Goal: Book appointment/travel/reservation

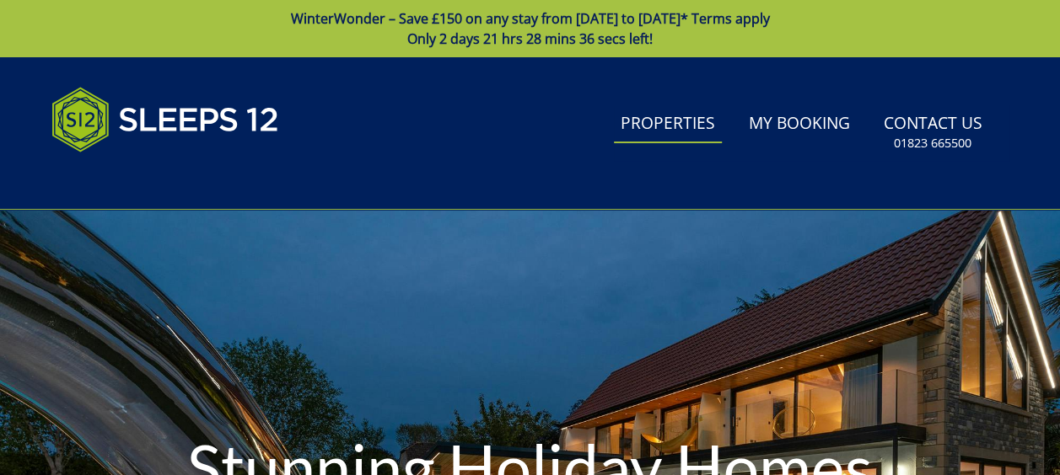
click at [680, 124] on link "Properties" at bounding box center [668, 124] width 108 height 38
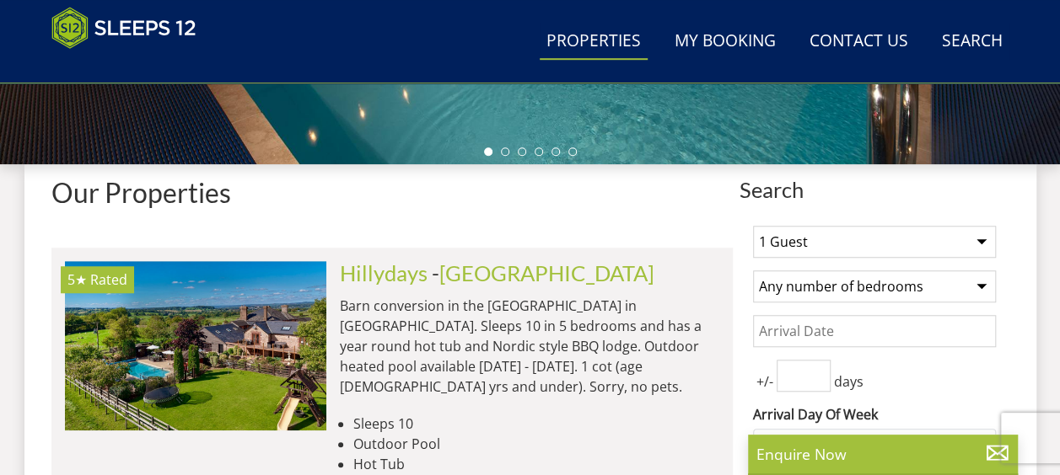
scroll to position [590, 0]
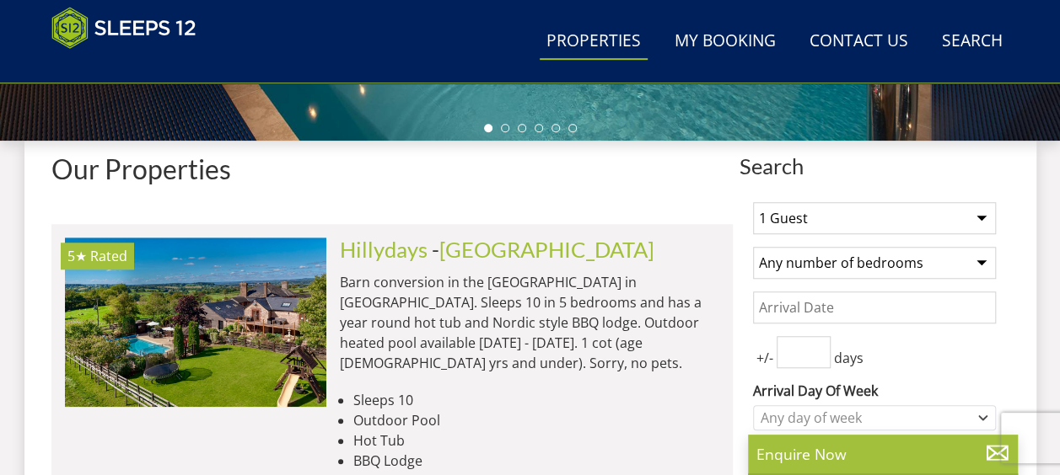
click at [883, 210] on select "1 Guest 2 Guests 3 Guests 4 Guests 5 Guests 6 Guests 7 Guests 8 Guests 9 Guests…" at bounding box center [874, 218] width 243 height 32
select select "10"
click at [753, 202] on select "1 Guest 2 Guests 3 Guests 4 Guests 5 Guests 6 Guests 7 Guests 8 Guests 9 Guests…" at bounding box center [874, 218] width 243 height 32
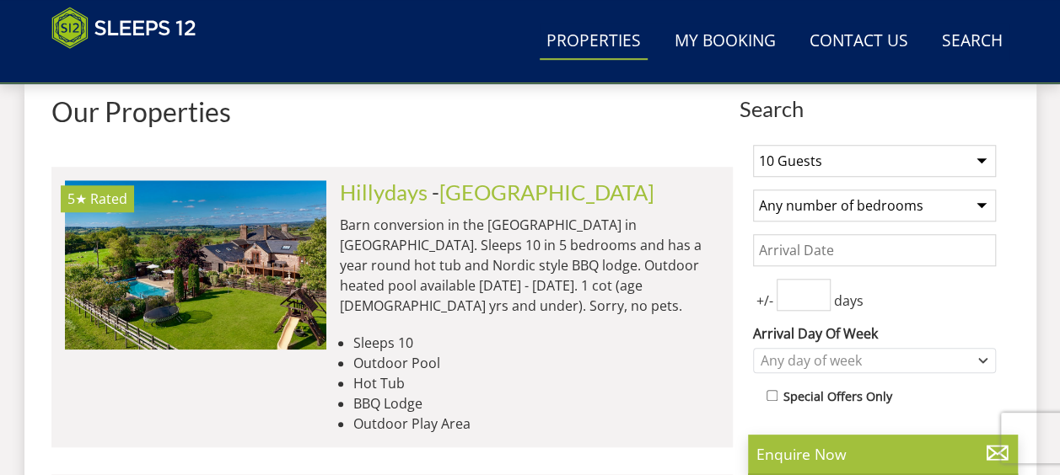
scroll to position [674, 0]
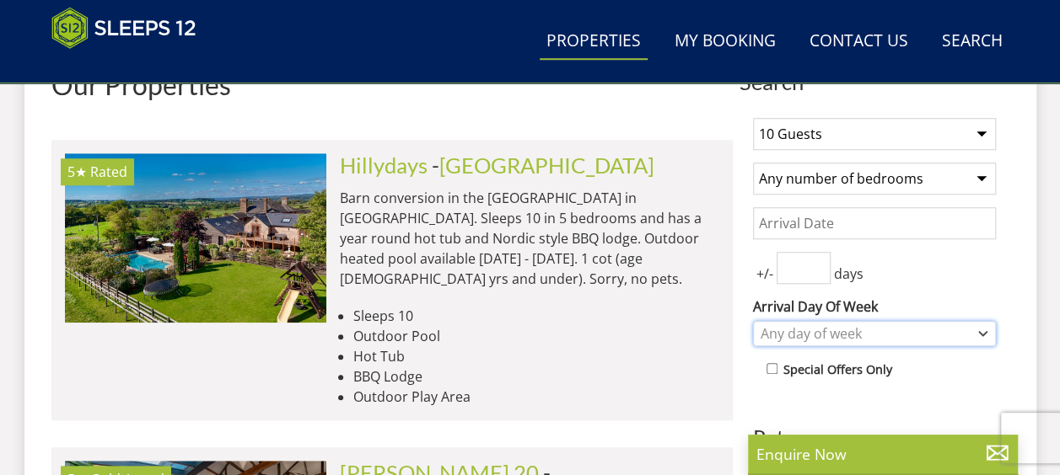
click at [814, 330] on div "Any day of week" at bounding box center [865, 334] width 218 height 19
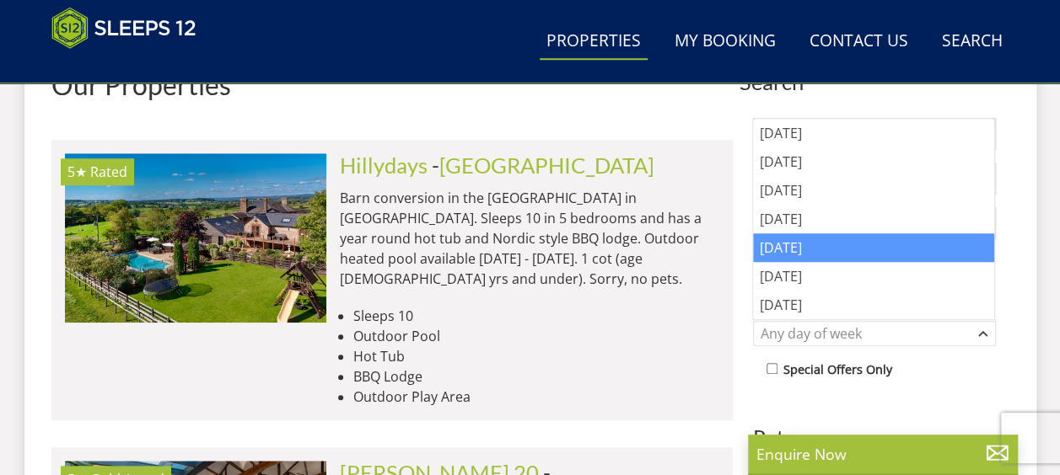
click at [789, 243] on div "[DATE]" at bounding box center [873, 248] width 241 height 29
click at [803, 331] on icon "Combobox" at bounding box center [805, 333] width 5 height 5
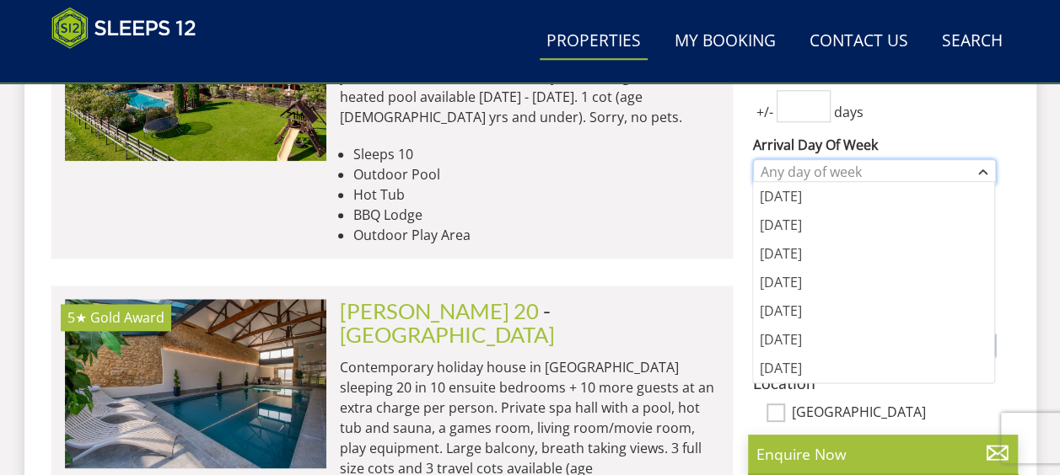
scroll to position [843, 0]
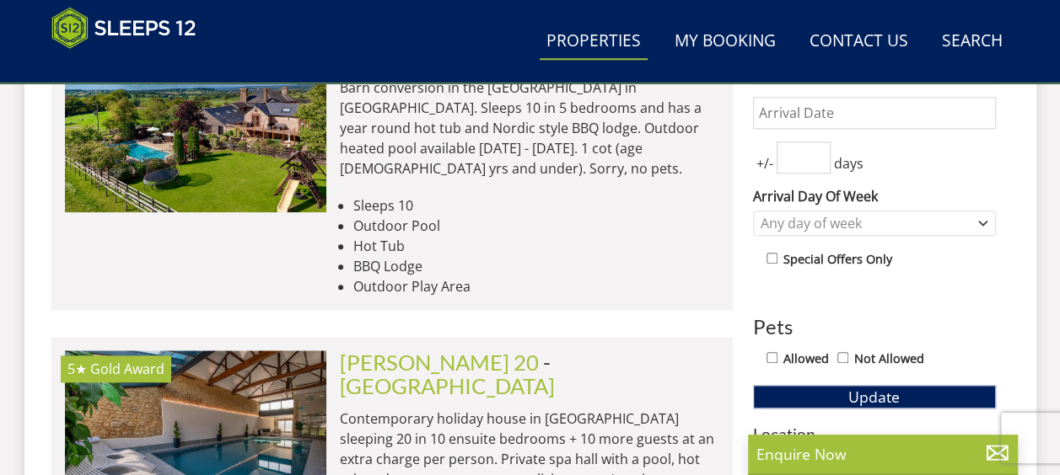
scroll to position [759, 0]
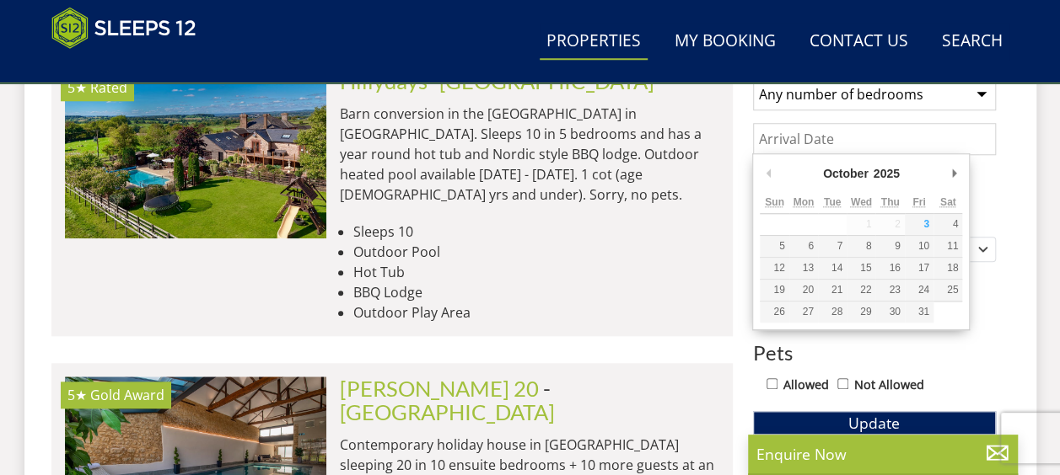
click at [878, 142] on input "Date" at bounding box center [874, 139] width 243 height 32
type input "[DATE]"
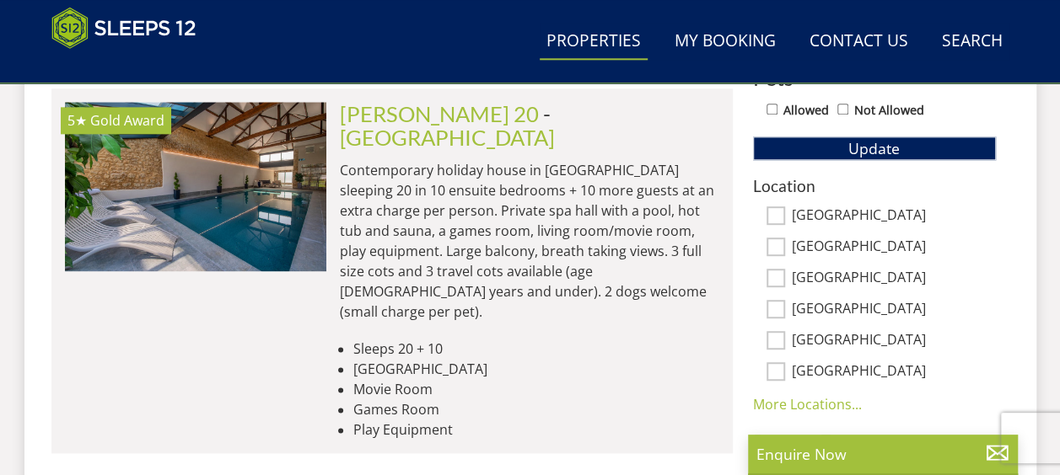
scroll to position [1024, 0]
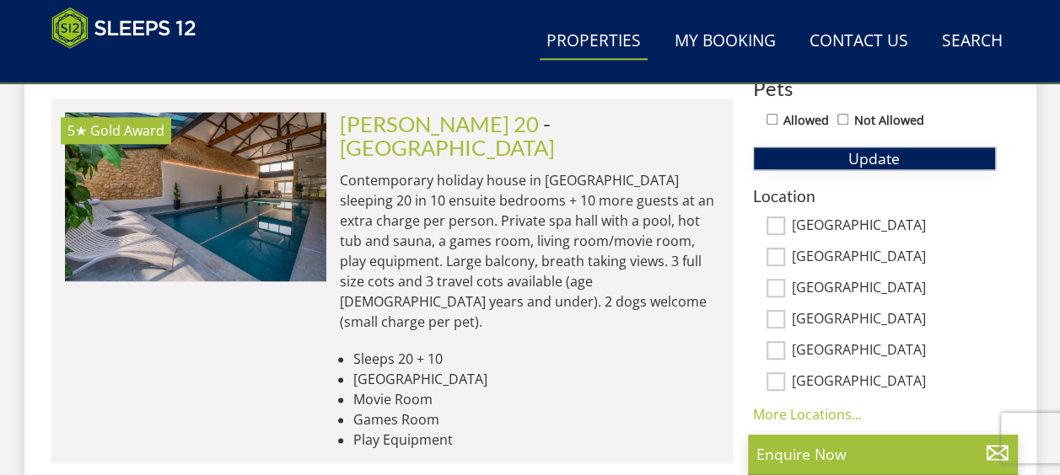
click at [897, 153] on span "Update" at bounding box center [873, 158] width 51 height 20
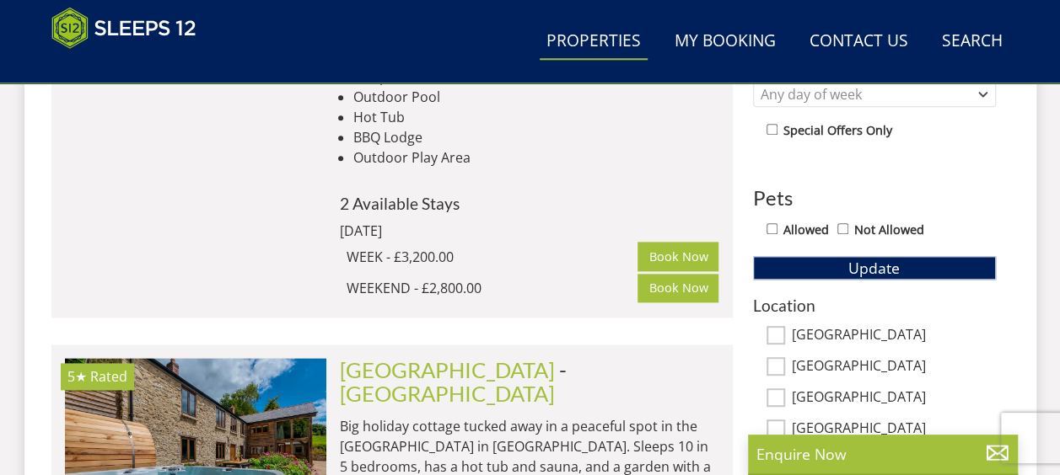
scroll to position [939, 0]
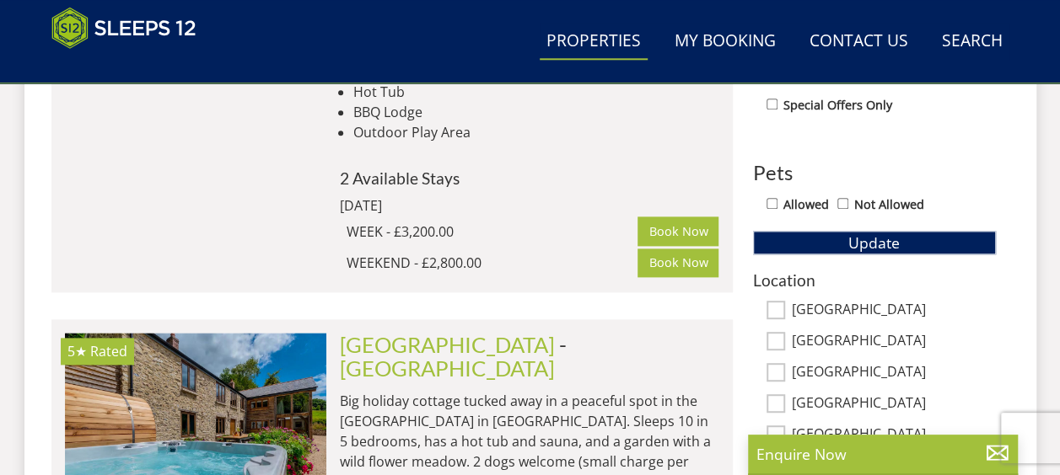
click at [774, 306] on input "[GEOGRAPHIC_DATA]" at bounding box center [775, 310] width 19 height 19
checkbox input "true"
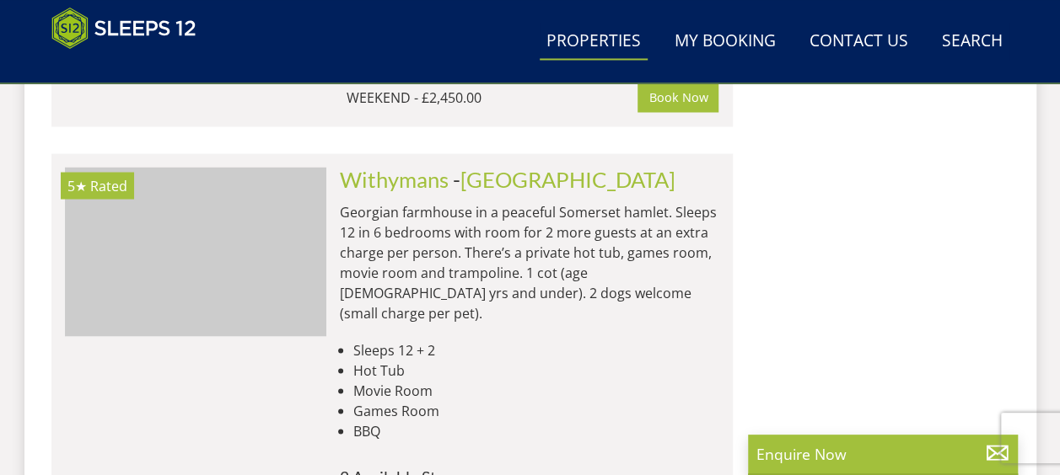
scroll to position [4480, 0]
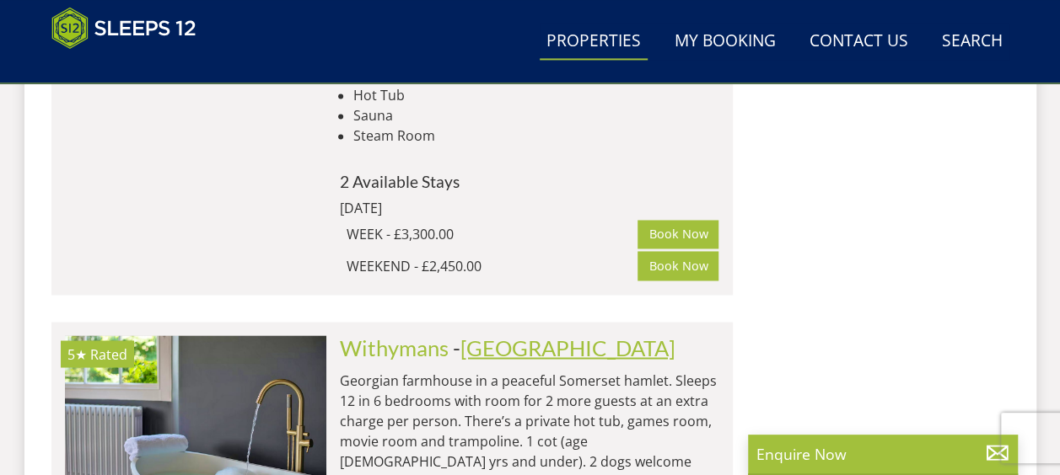
click at [527, 335] on link "[GEOGRAPHIC_DATA]" at bounding box center [567, 347] width 215 height 25
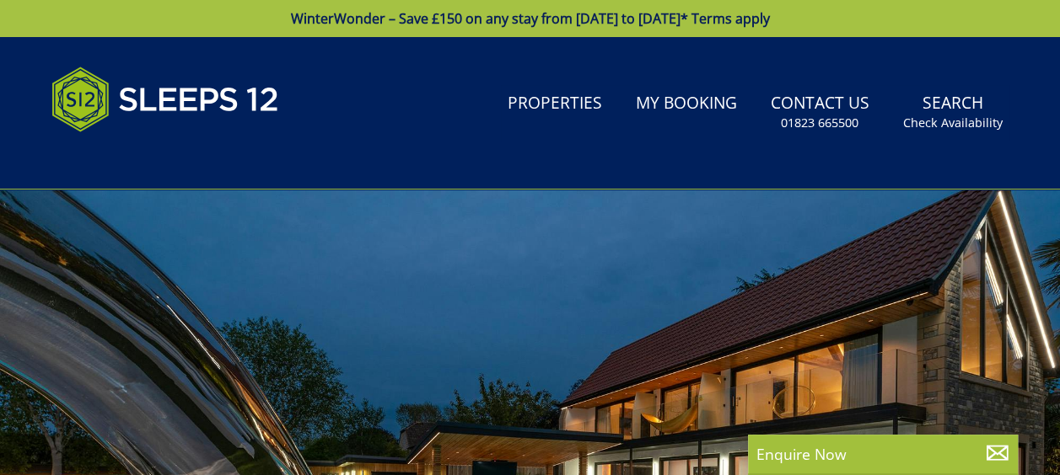
select select "10"
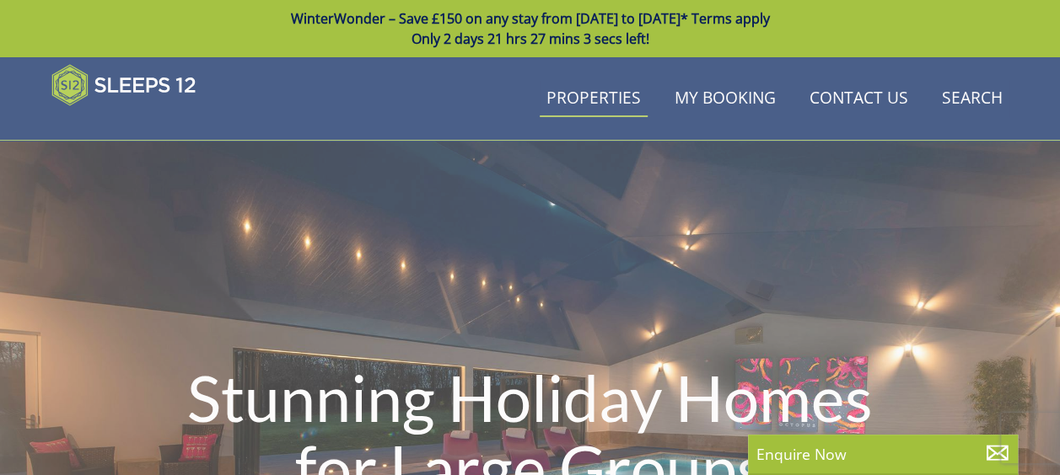
scroll to position [4480, 0]
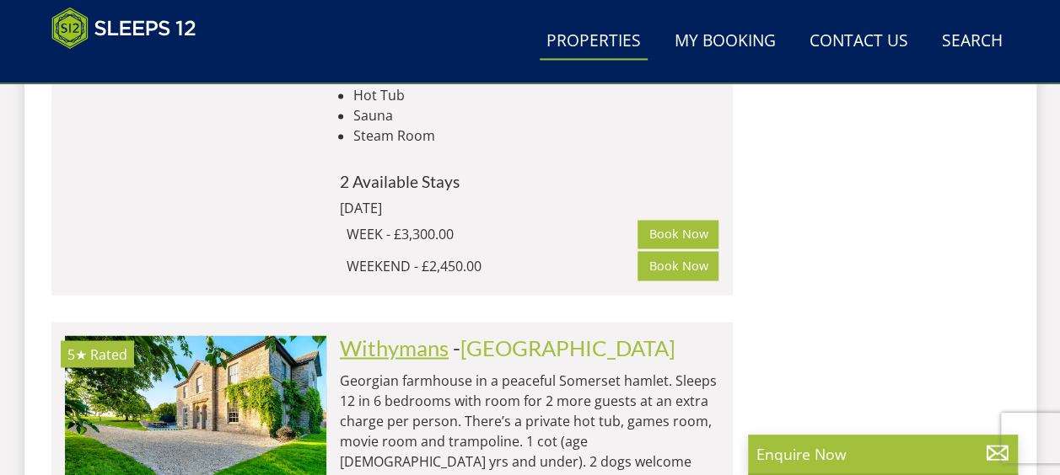
click at [365, 335] on link "Withymans" at bounding box center [394, 347] width 109 height 25
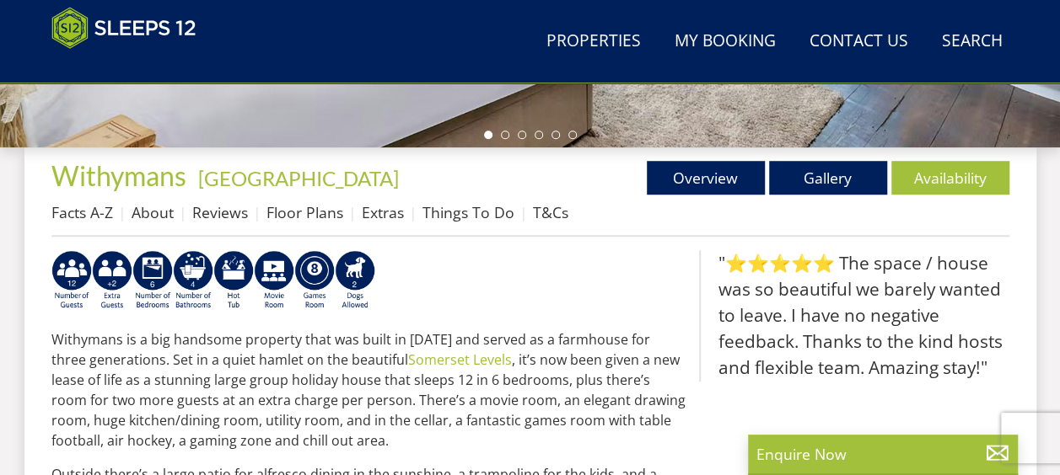
scroll to position [590, 0]
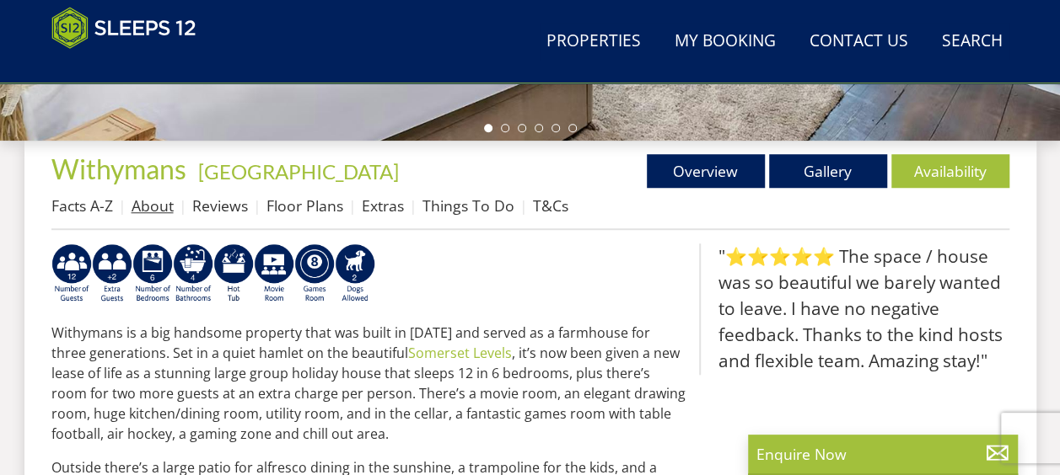
click at [159, 205] on link "About" at bounding box center [153, 206] width 42 height 20
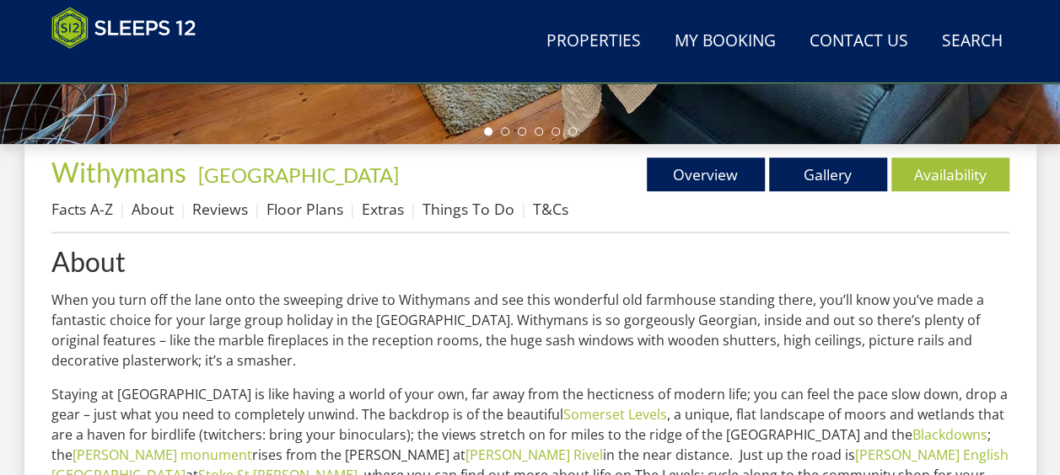
scroll to position [506, 0]
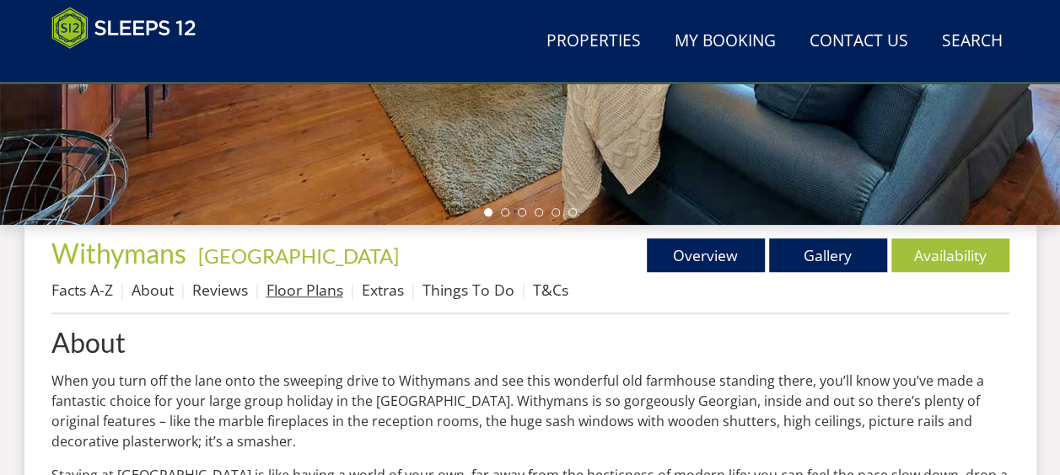
click at [325, 287] on link "Floor Plans" at bounding box center [304, 290] width 77 height 20
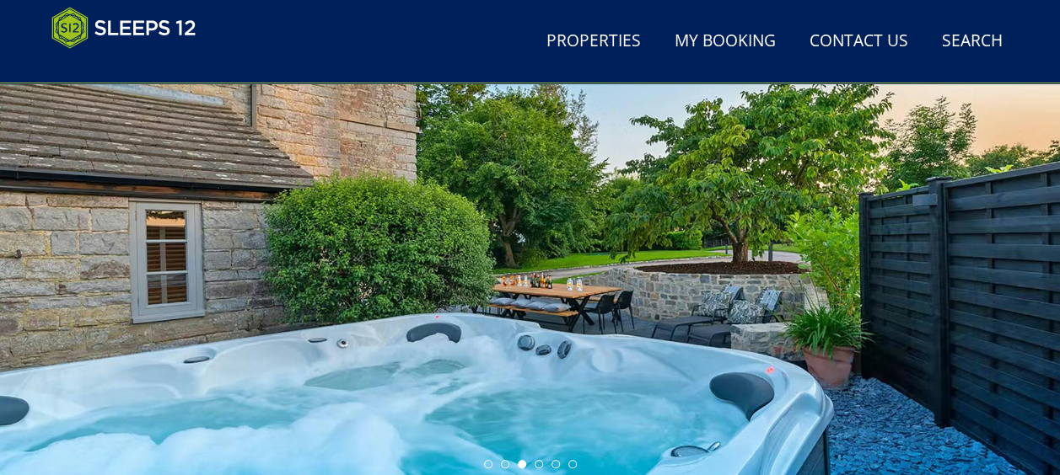
scroll to position [253, 0]
click at [601, 284] on div at bounding box center [530, 183] width 1060 height 590
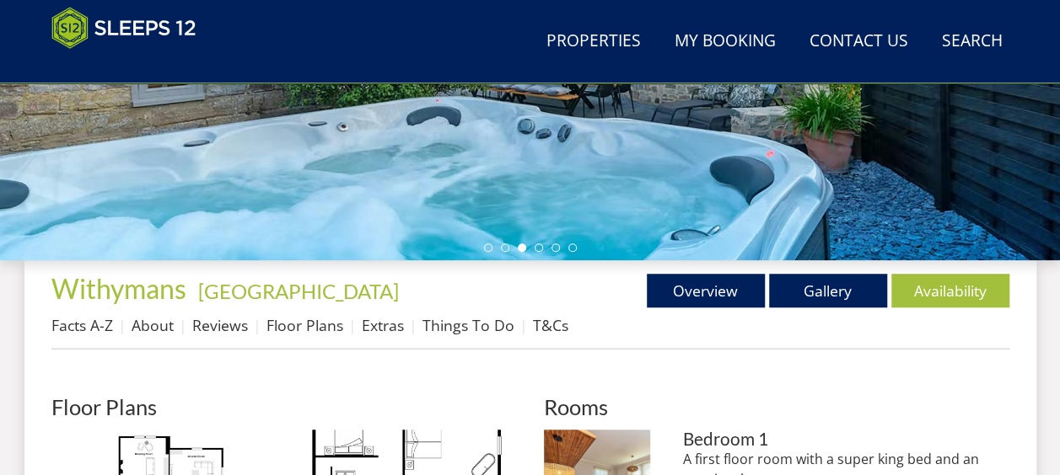
scroll to position [506, 0]
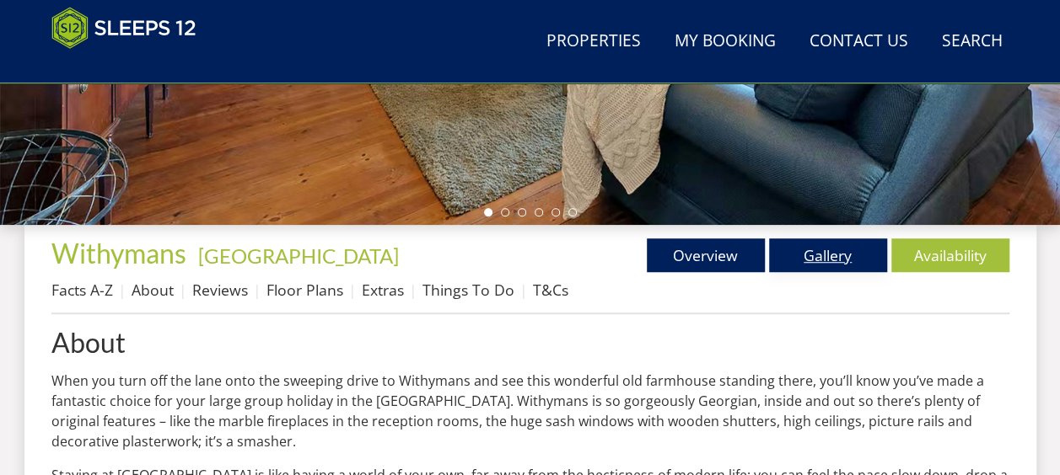
click at [811, 260] on link "Gallery" at bounding box center [828, 256] width 118 height 34
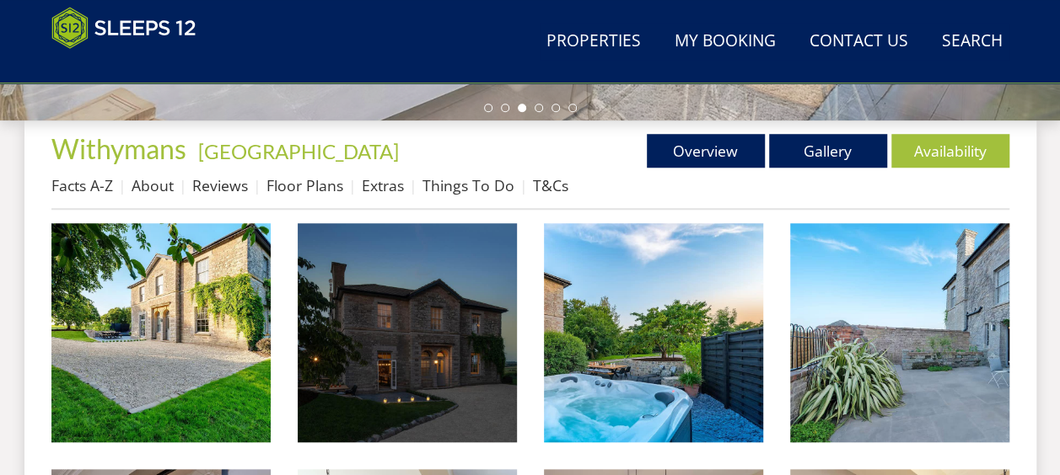
scroll to position [590, 0]
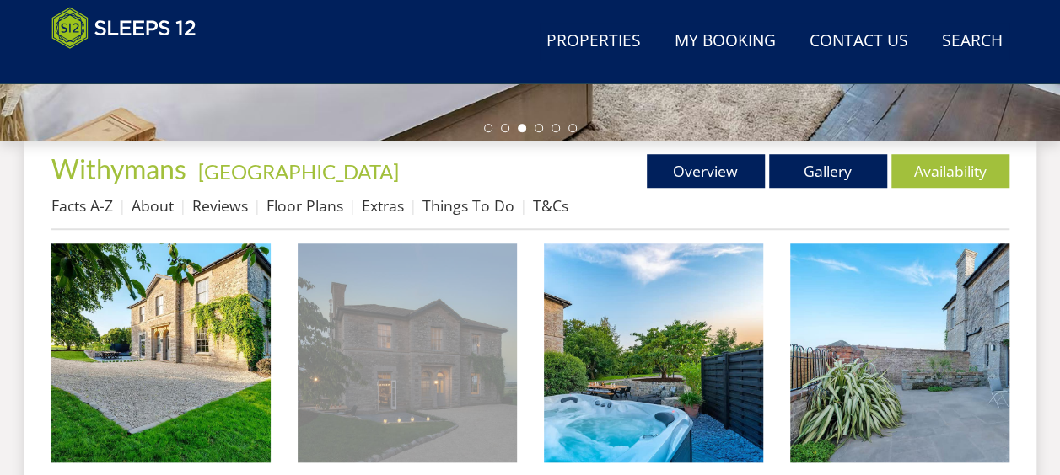
click at [390, 357] on img at bounding box center [407, 353] width 219 height 219
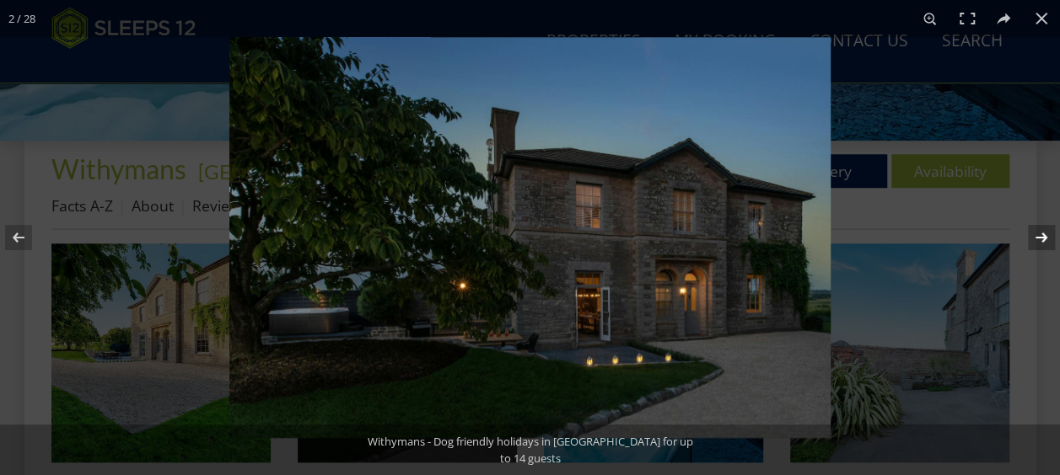
click at [1040, 234] on button at bounding box center [1030, 238] width 59 height 84
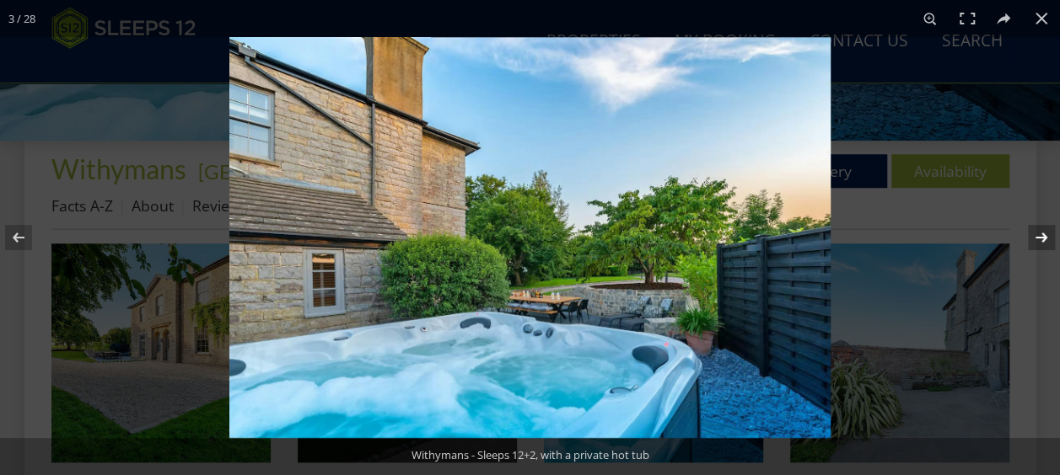
click at [1040, 234] on button at bounding box center [1030, 238] width 59 height 84
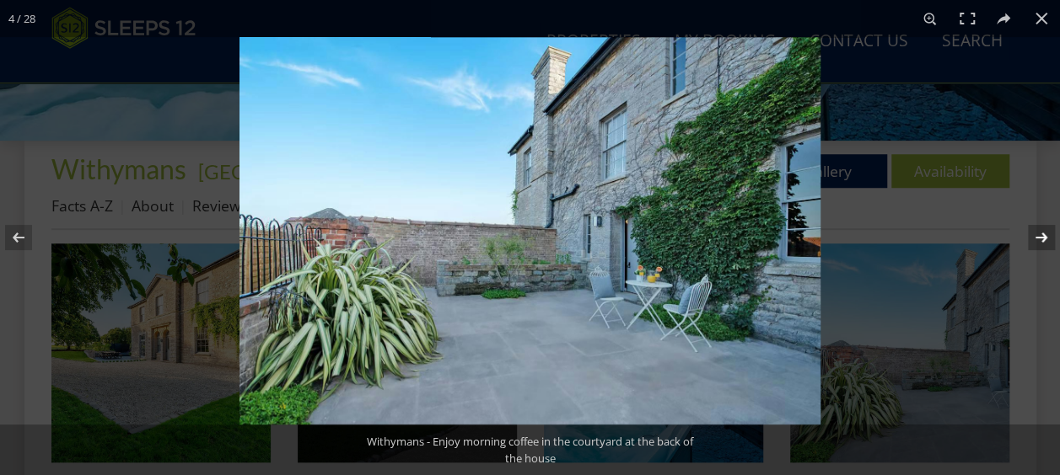
click at [1040, 234] on button at bounding box center [1030, 238] width 59 height 84
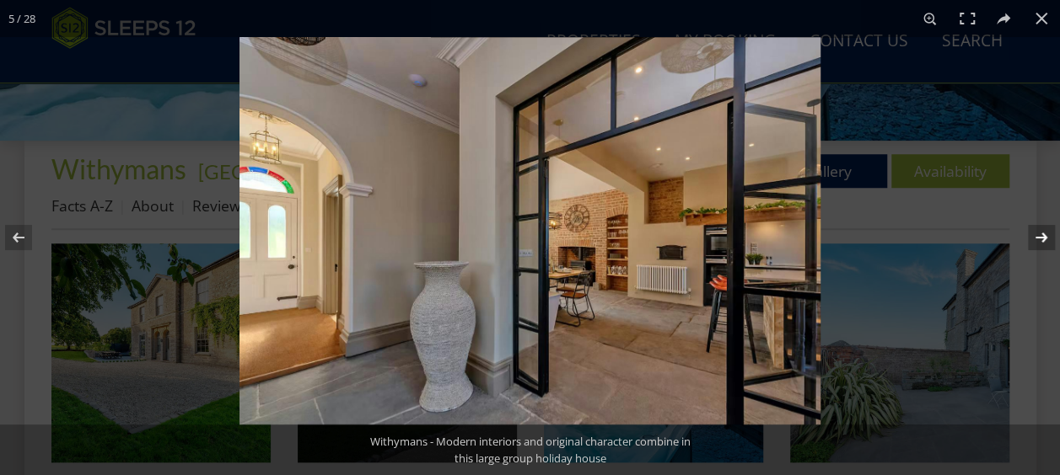
click at [1040, 234] on button at bounding box center [1030, 238] width 59 height 84
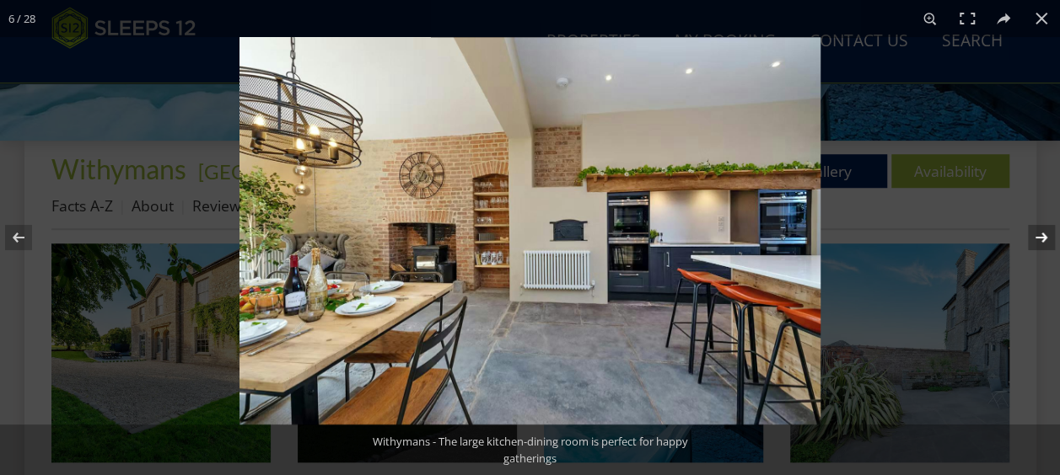
click at [1040, 234] on button at bounding box center [1030, 238] width 59 height 84
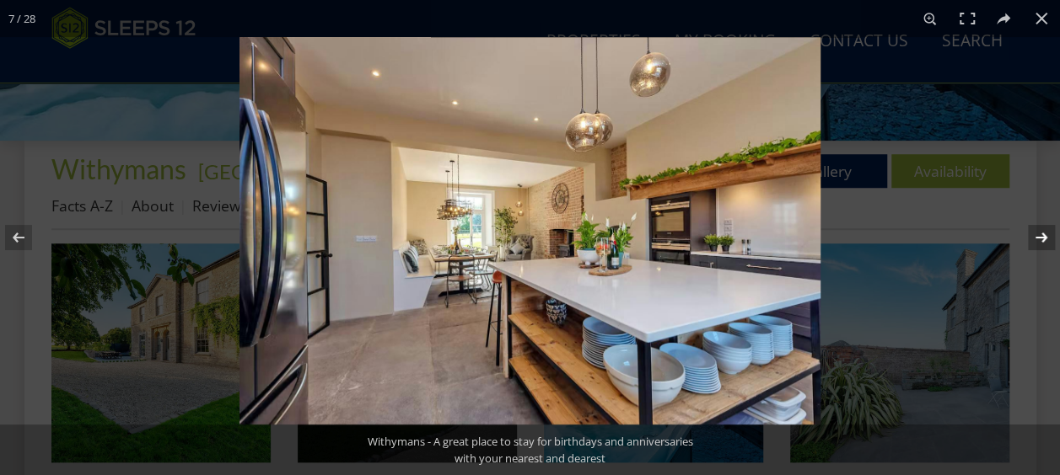
click at [1040, 234] on button at bounding box center [1030, 238] width 59 height 84
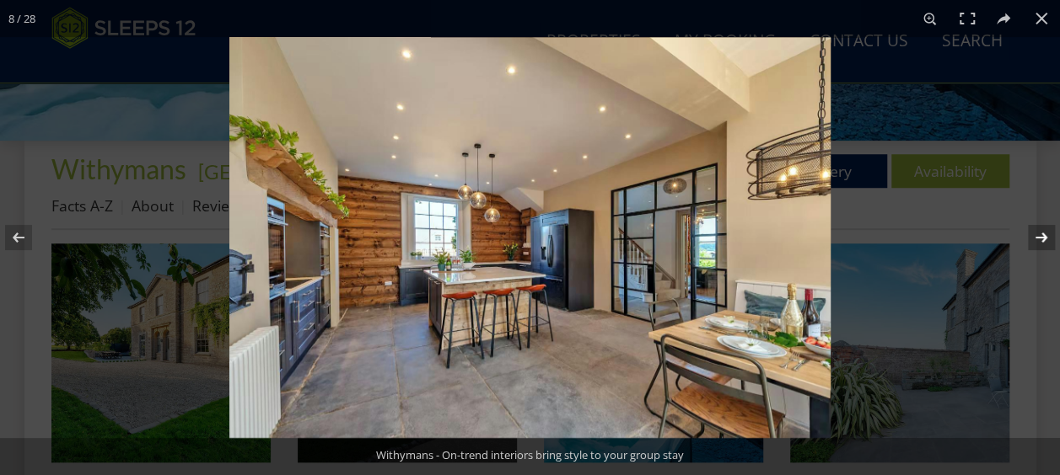
click at [1040, 234] on button at bounding box center [1030, 238] width 59 height 84
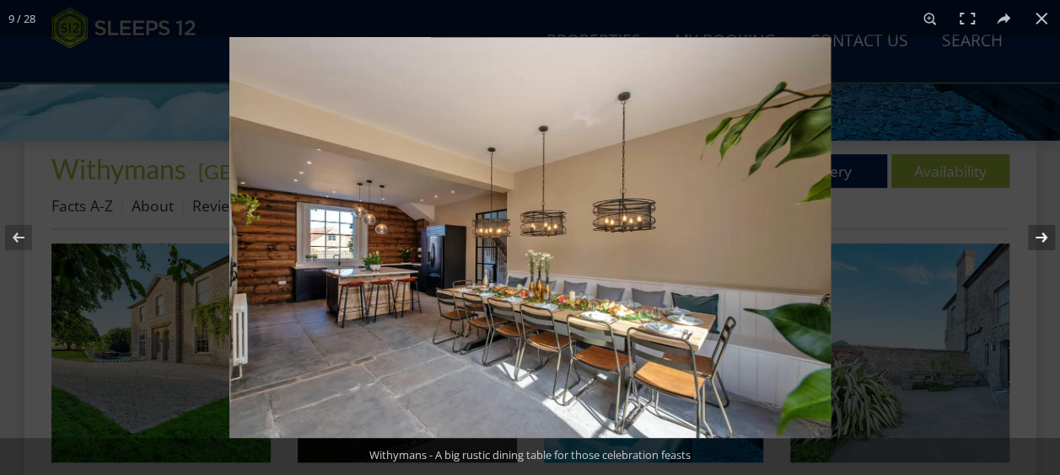
click at [1040, 235] on button at bounding box center [1030, 238] width 59 height 84
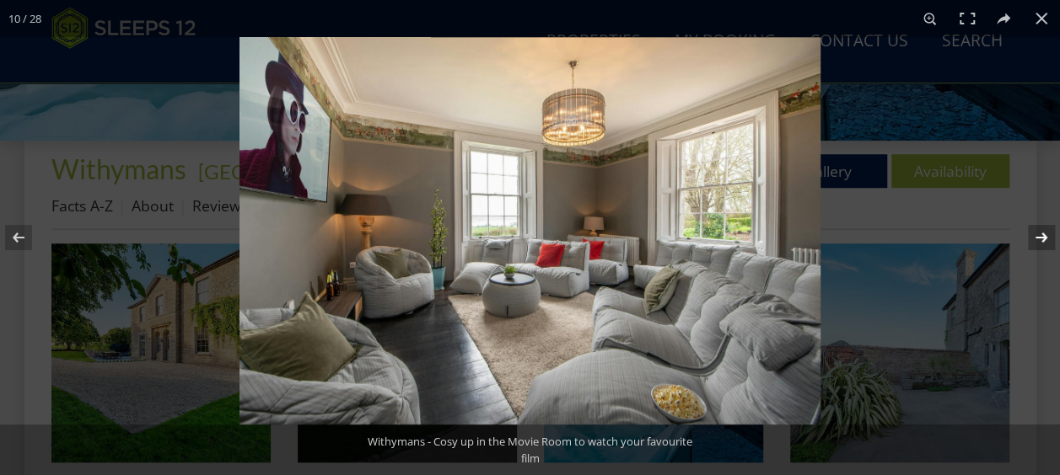
click at [1040, 235] on button at bounding box center [1030, 238] width 59 height 84
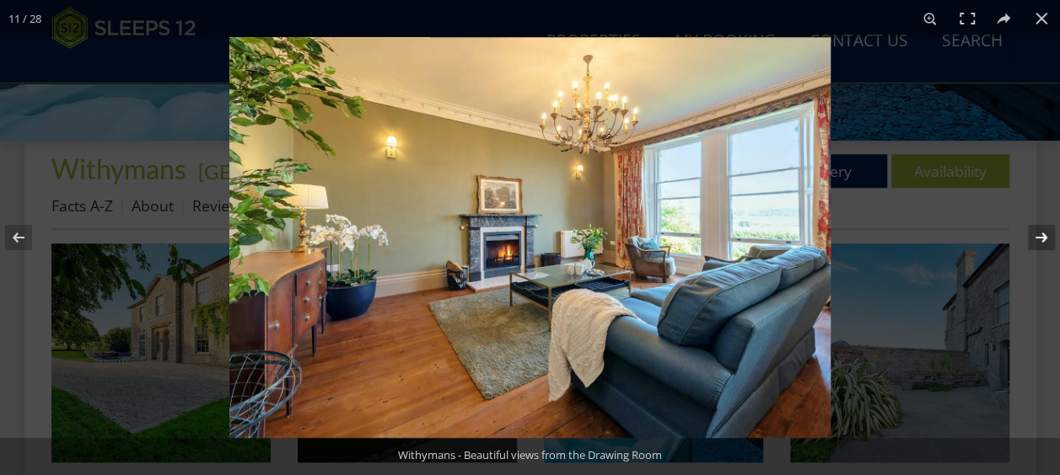
click at [1040, 235] on button at bounding box center [1030, 238] width 59 height 84
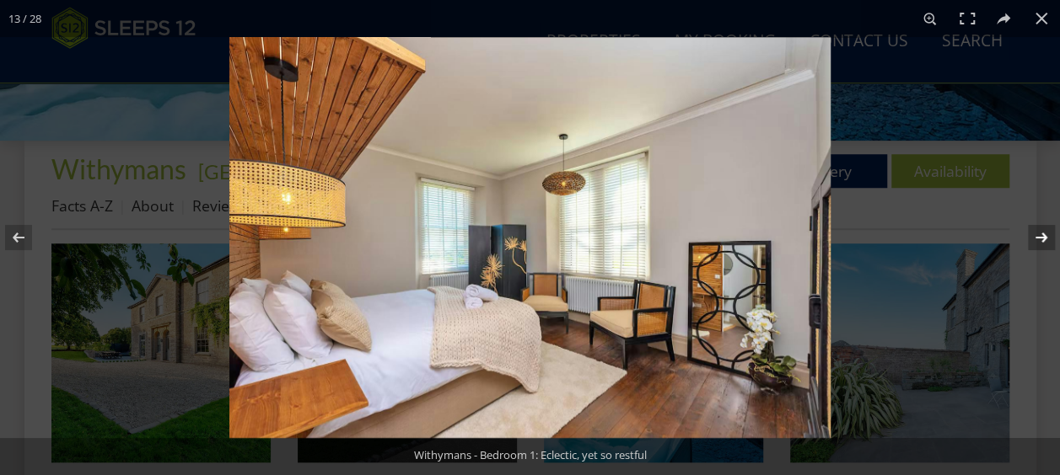
click at [1040, 235] on button at bounding box center [1030, 238] width 59 height 84
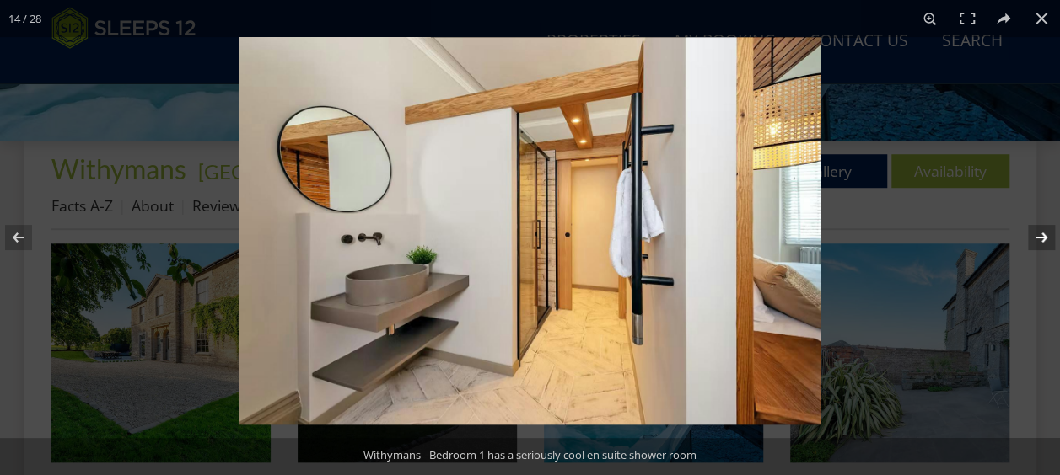
click at [1040, 235] on button at bounding box center [1030, 238] width 59 height 84
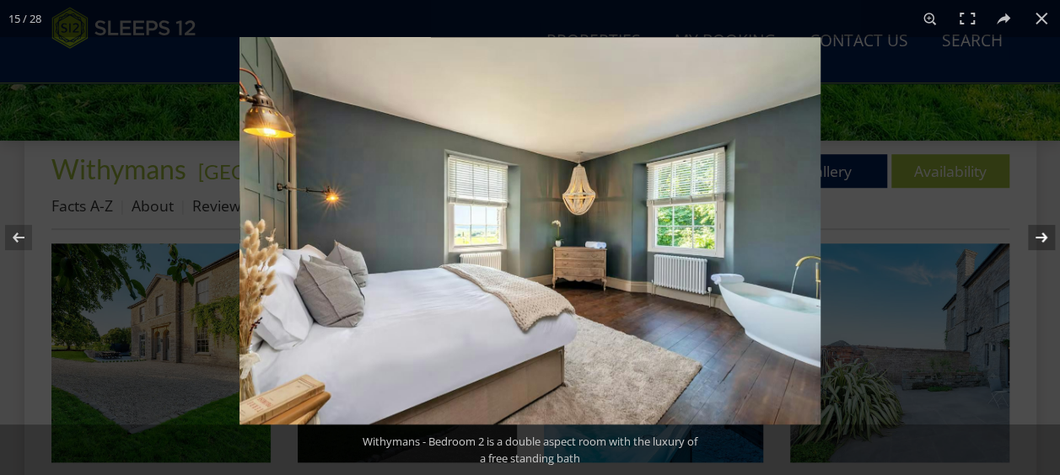
click at [1040, 235] on button at bounding box center [1030, 238] width 59 height 84
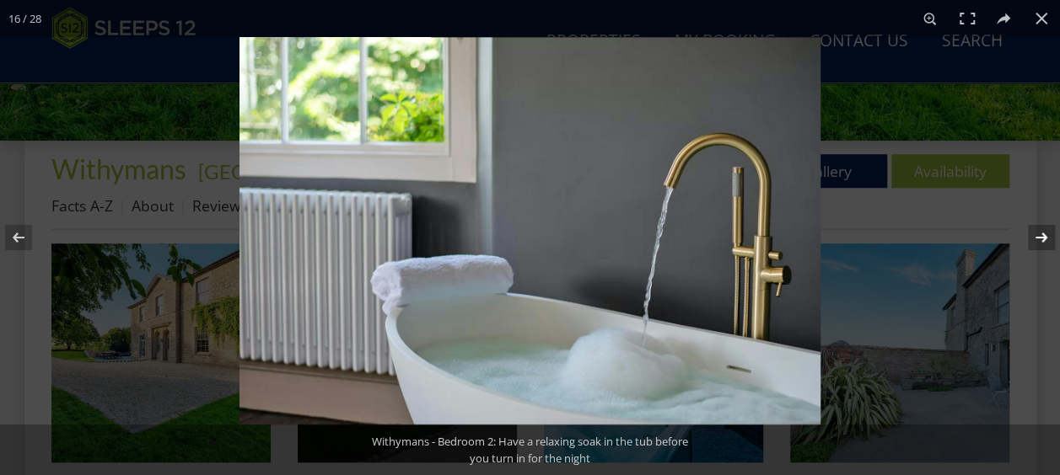
click at [1040, 235] on button at bounding box center [1030, 238] width 59 height 84
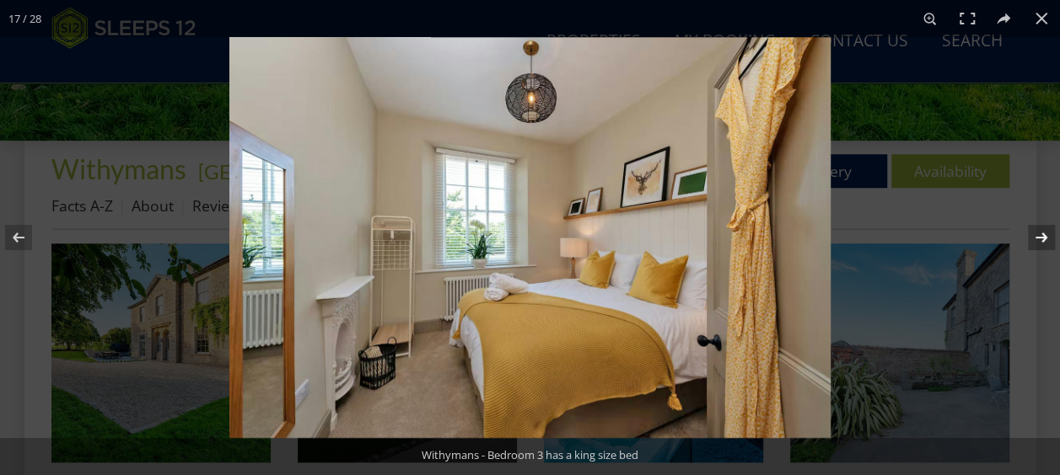
click at [1040, 235] on button at bounding box center [1030, 238] width 59 height 84
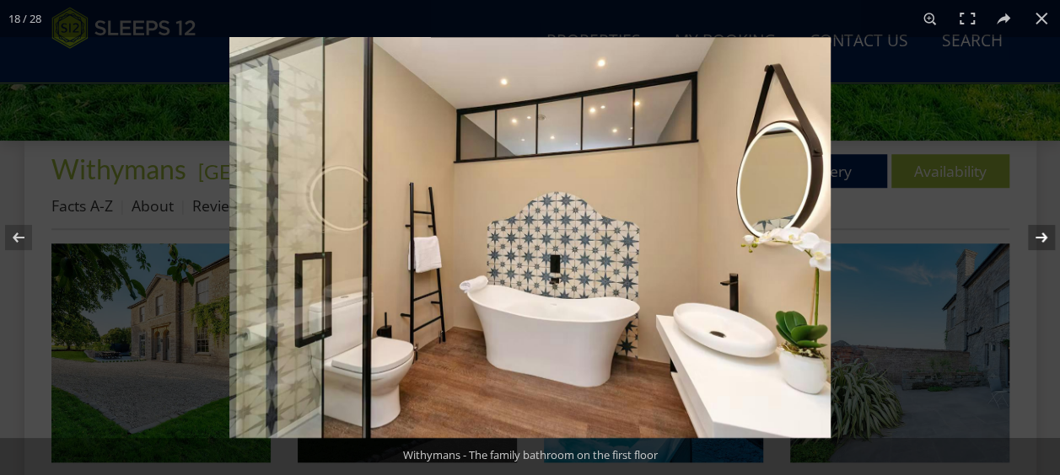
click at [1040, 235] on button at bounding box center [1030, 238] width 59 height 84
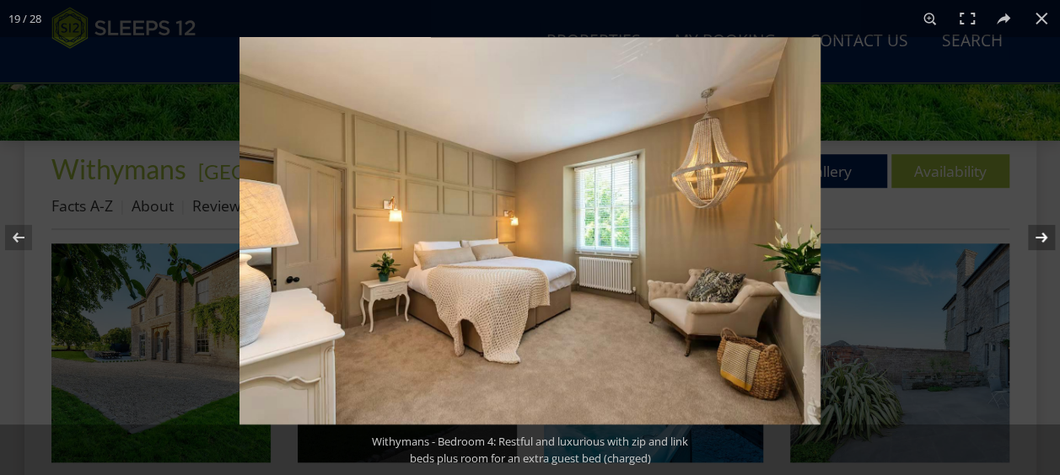
click at [1040, 235] on button at bounding box center [1030, 238] width 59 height 84
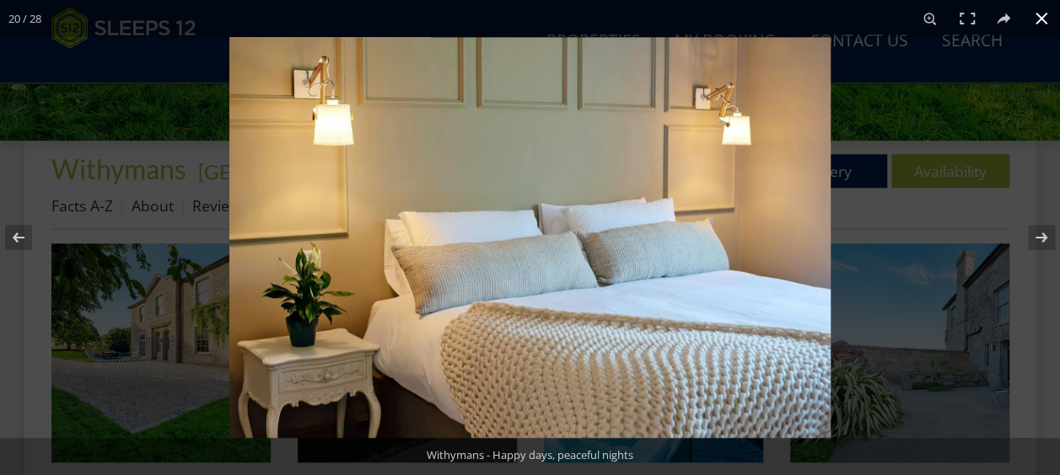
click at [1042, 22] on button at bounding box center [1041, 18] width 37 height 37
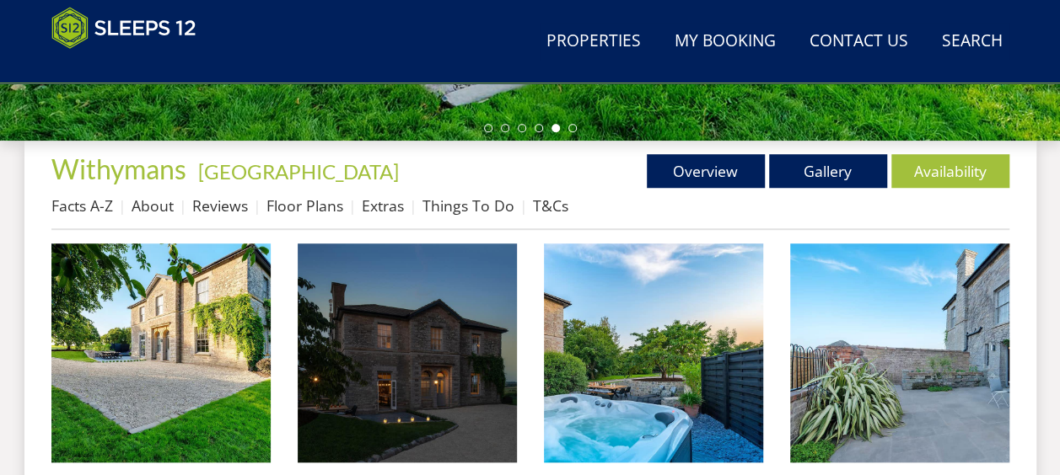
scroll to position [506, 0]
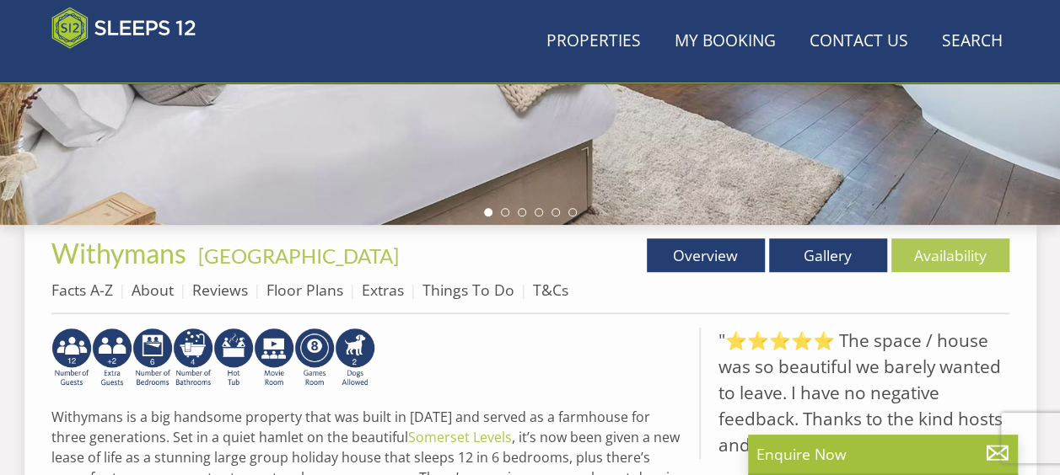
scroll to position [590, 0]
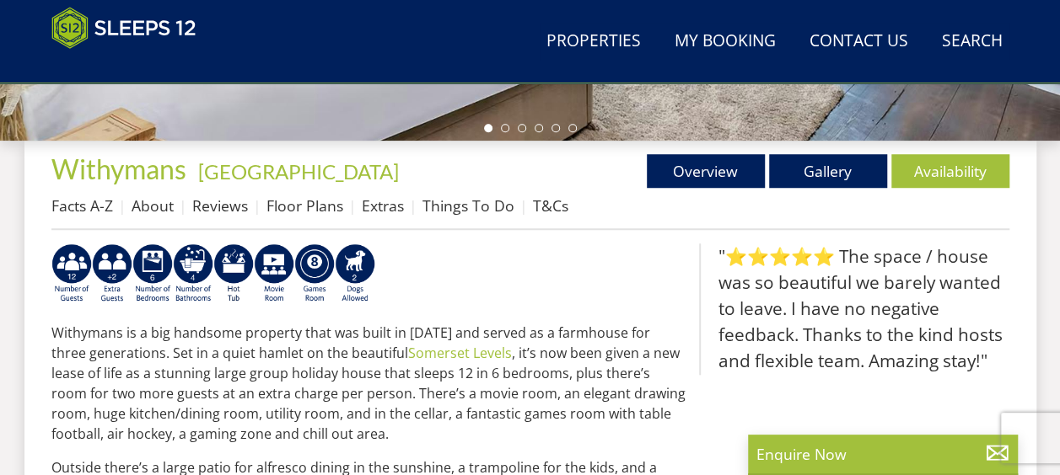
scroll to position [4480, 0]
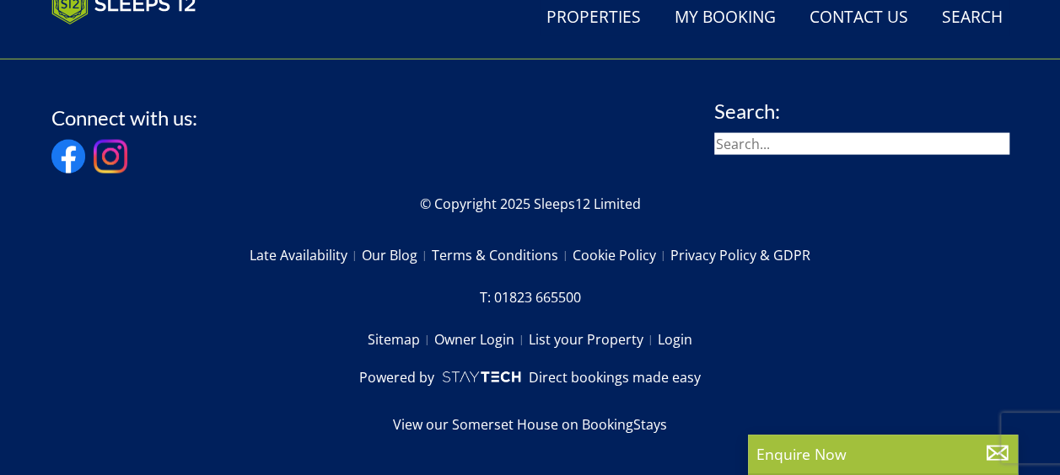
select select "10"
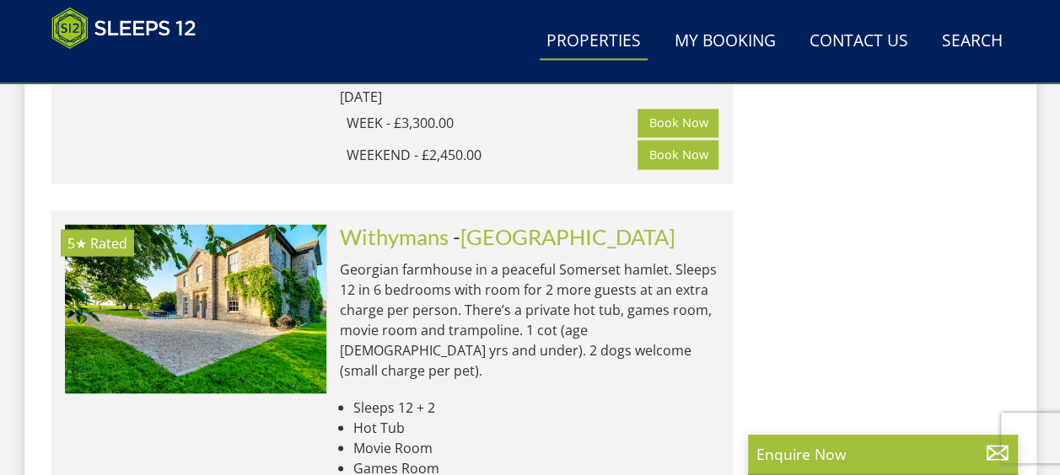
scroll to position [4499, 0]
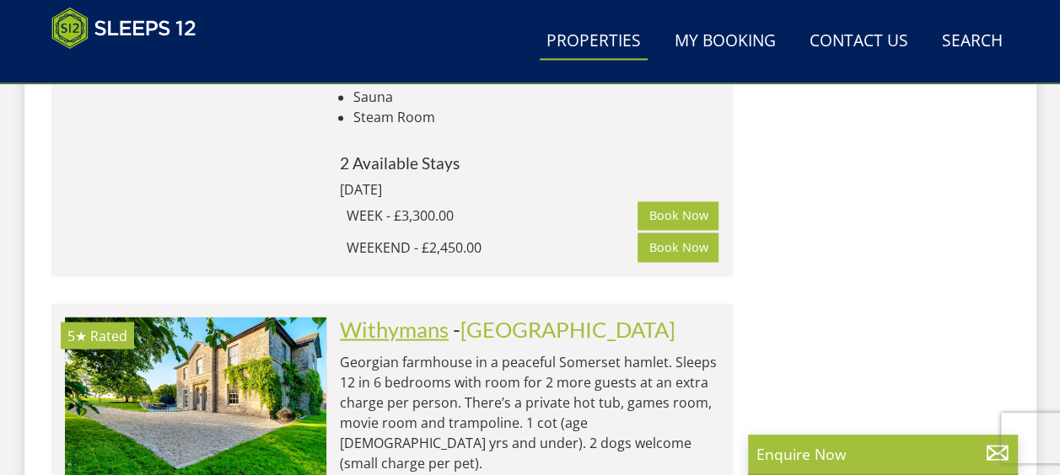
click at [405, 316] on link "Withymans" at bounding box center [394, 328] width 109 height 25
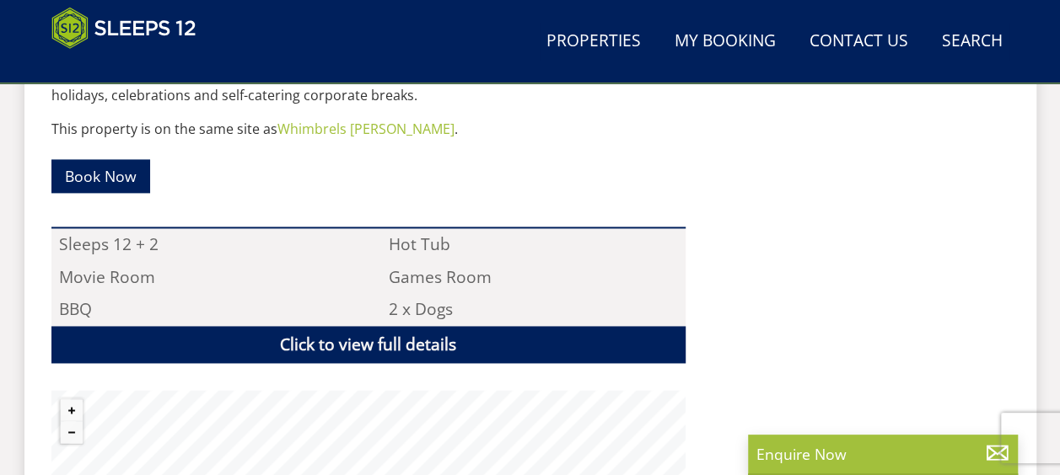
scroll to position [1096, 0]
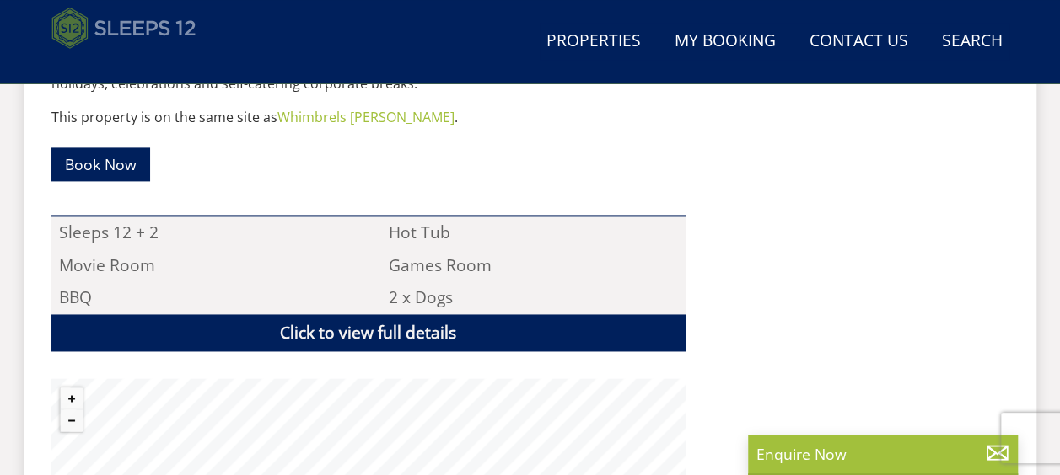
select select "10"
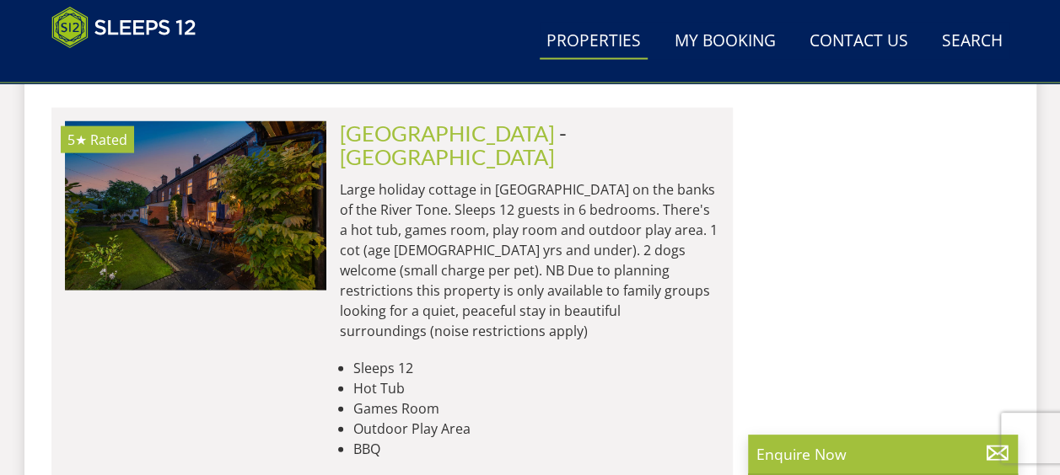
scroll to position [1632, 0]
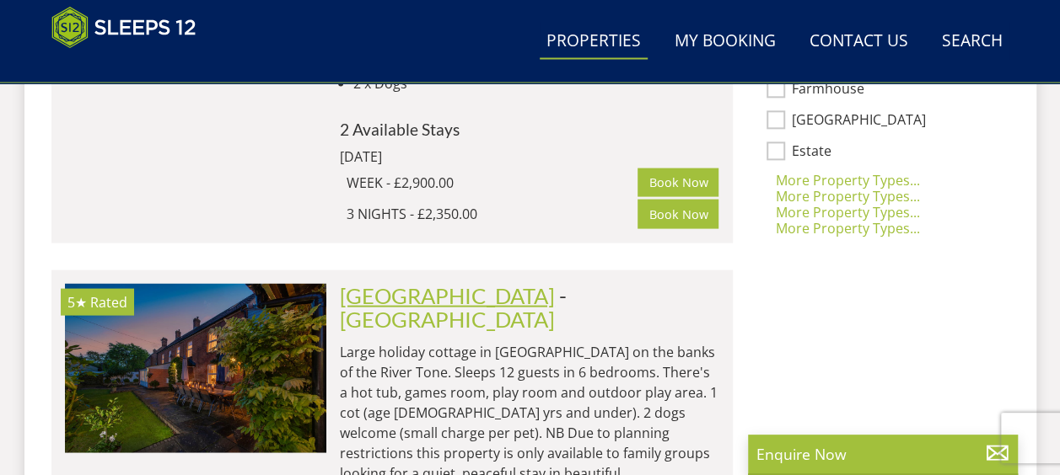
click at [378, 283] on link "[GEOGRAPHIC_DATA]" at bounding box center [447, 295] width 215 height 25
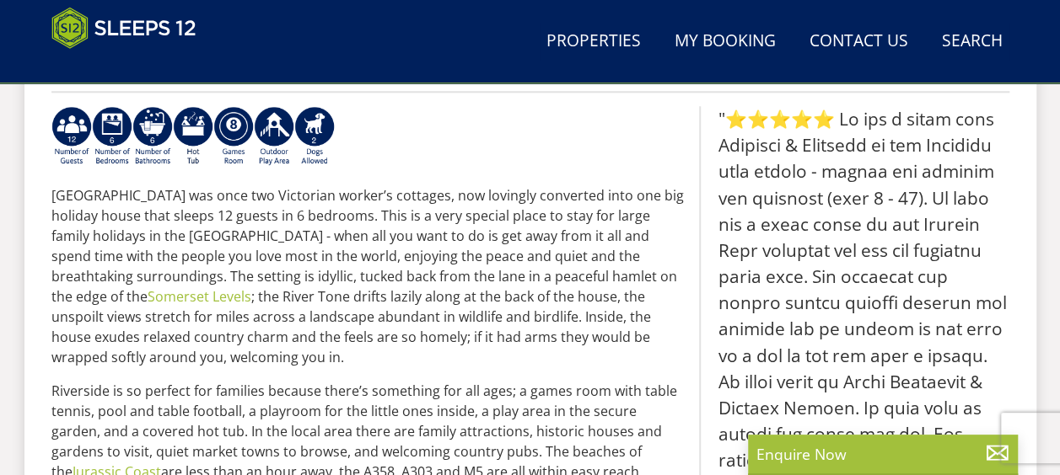
scroll to position [506, 0]
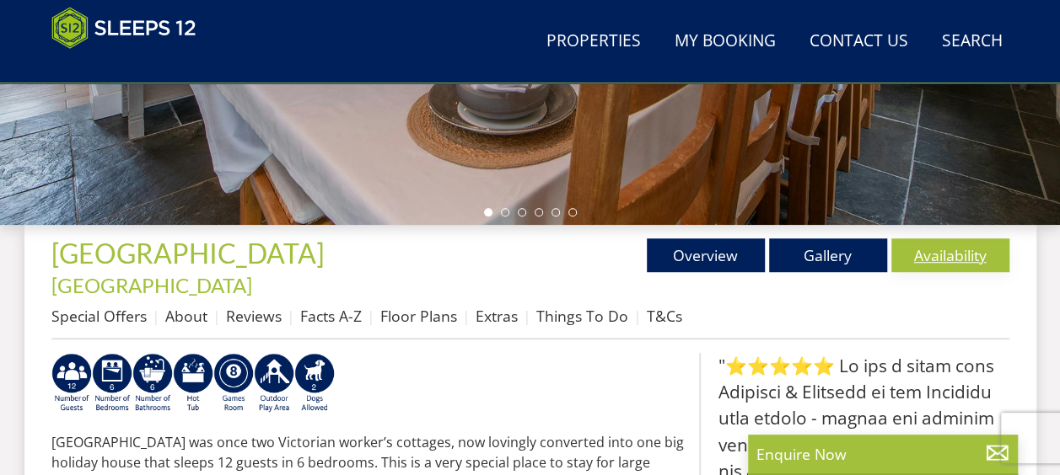
click at [970, 261] on link "Availability" at bounding box center [950, 256] width 118 height 34
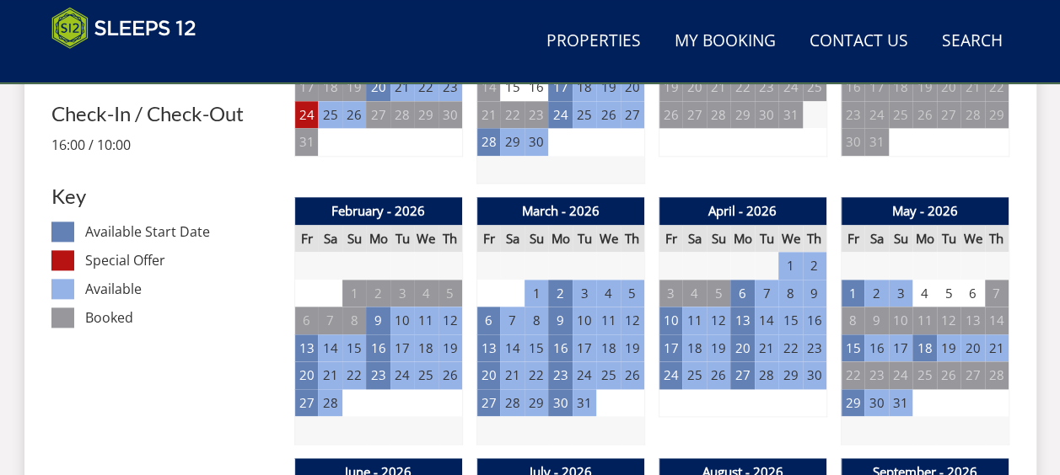
scroll to position [1265, 0]
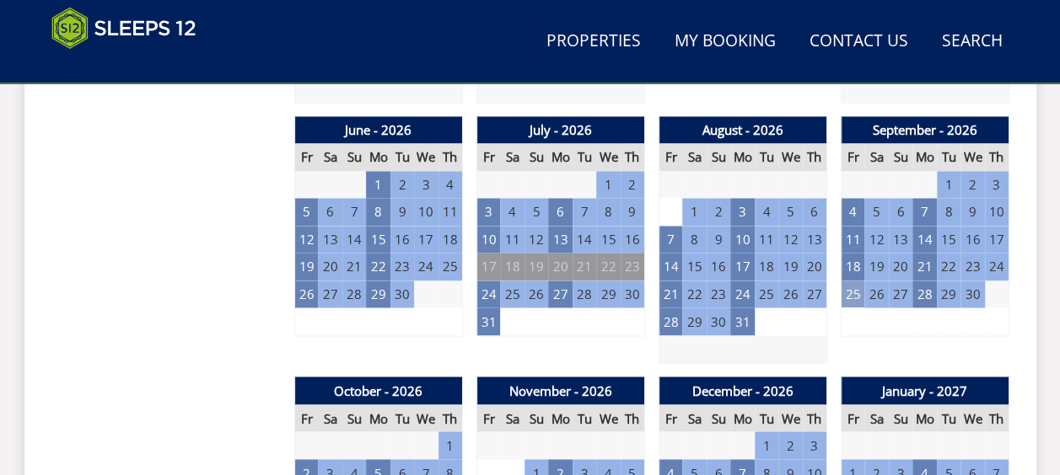
click at [853, 281] on td "25" at bounding box center [853, 295] width 24 height 28
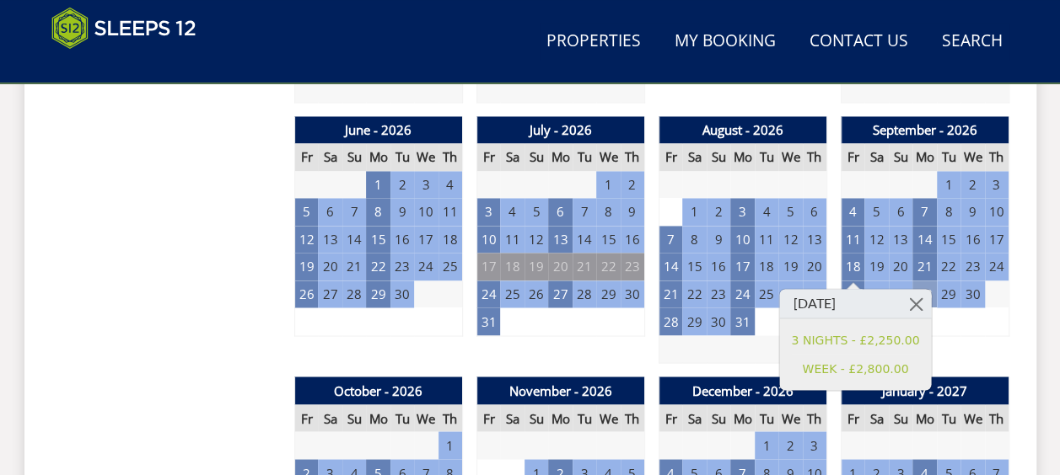
click at [924, 281] on td "28" at bounding box center [924, 295] width 24 height 28
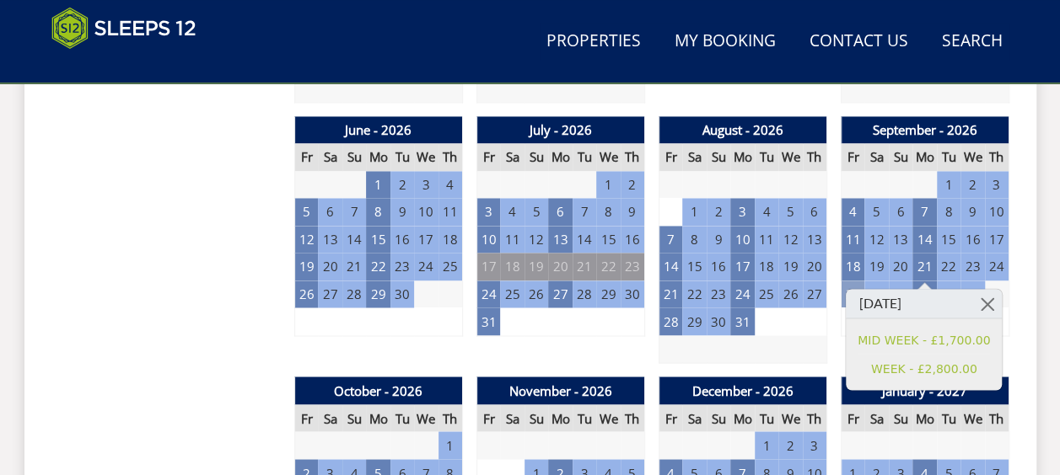
click at [854, 281] on td "25" at bounding box center [853, 295] width 24 height 28
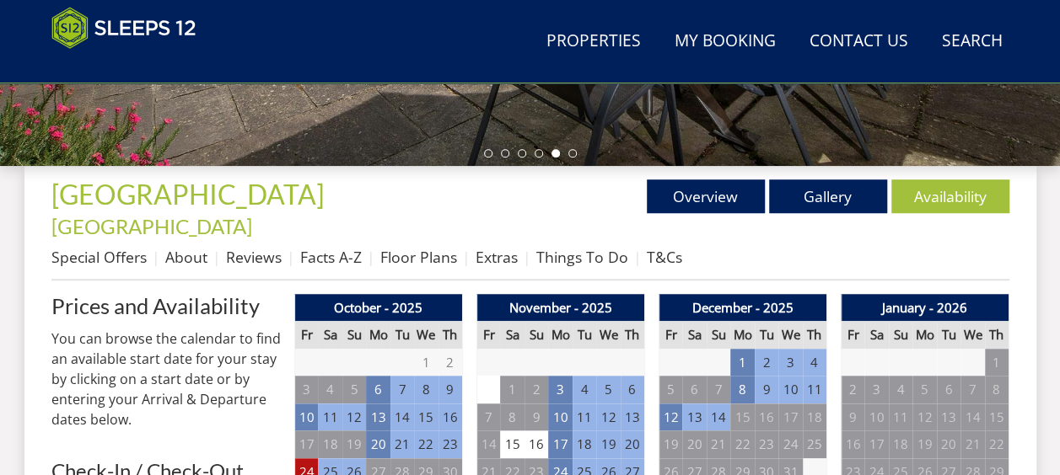
scroll to position [373, 0]
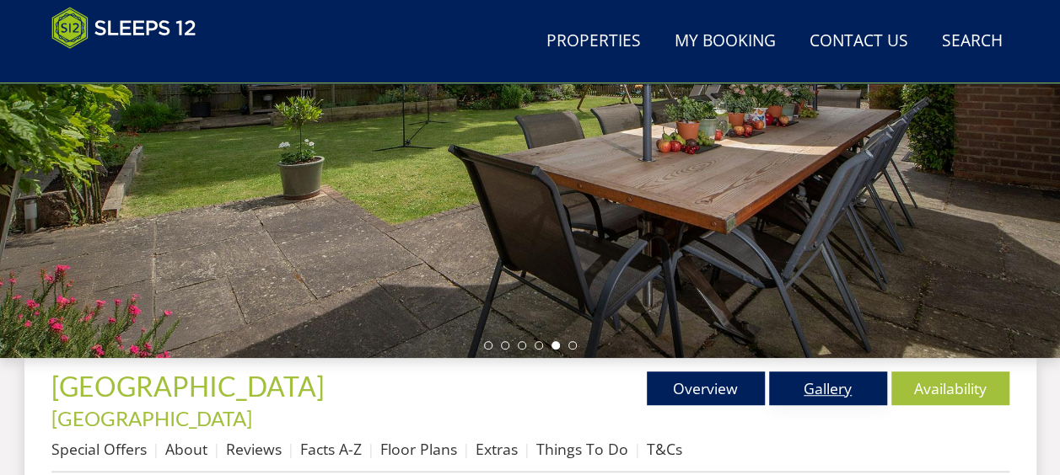
click at [833, 391] on link "Gallery" at bounding box center [828, 389] width 118 height 34
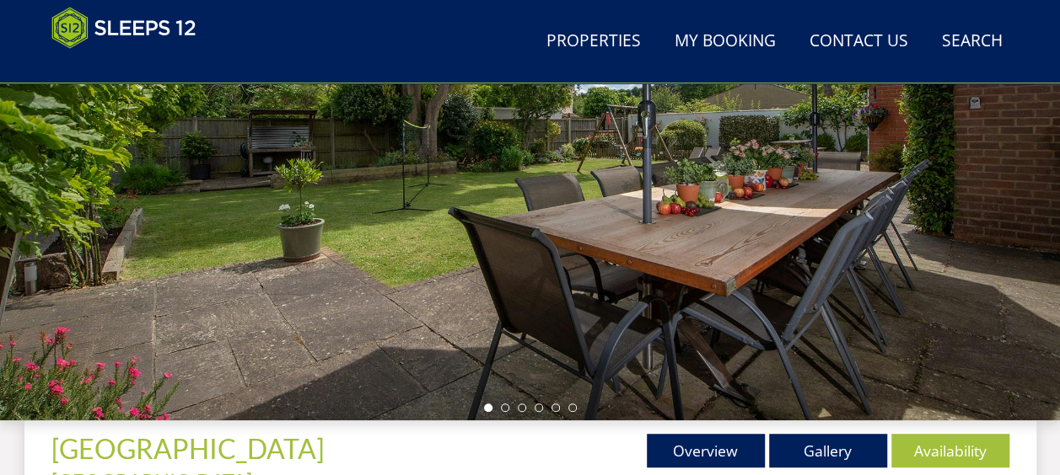
scroll to position [337, 0]
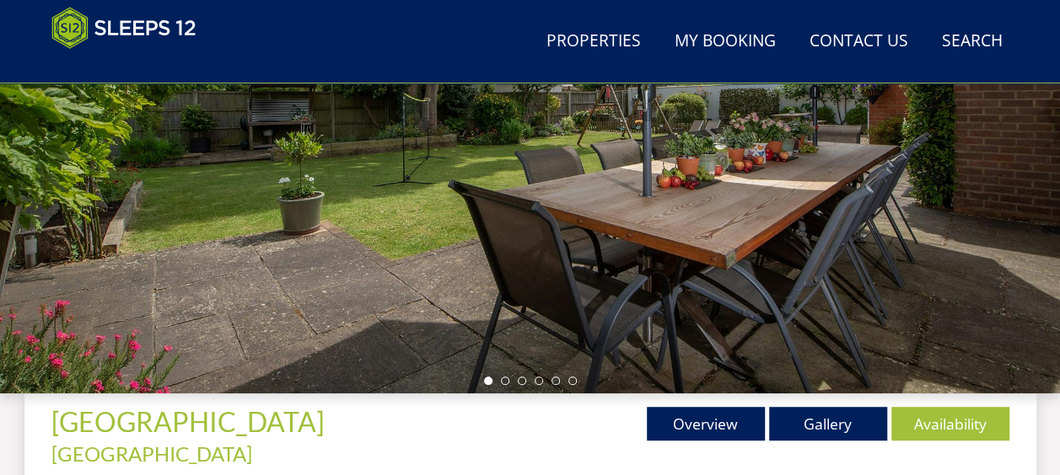
click at [970, 184] on div at bounding box center [530, 99] width 1060 height 590
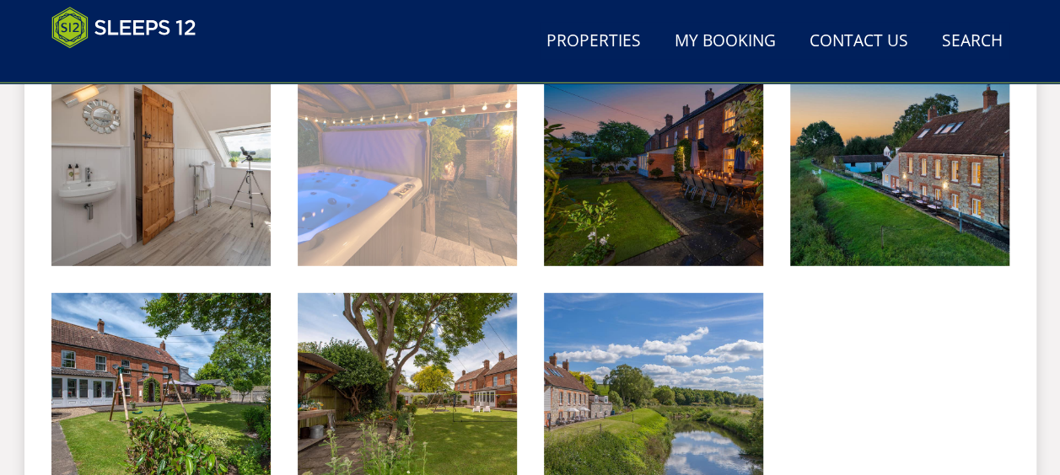
scroll to position [2361, 0]
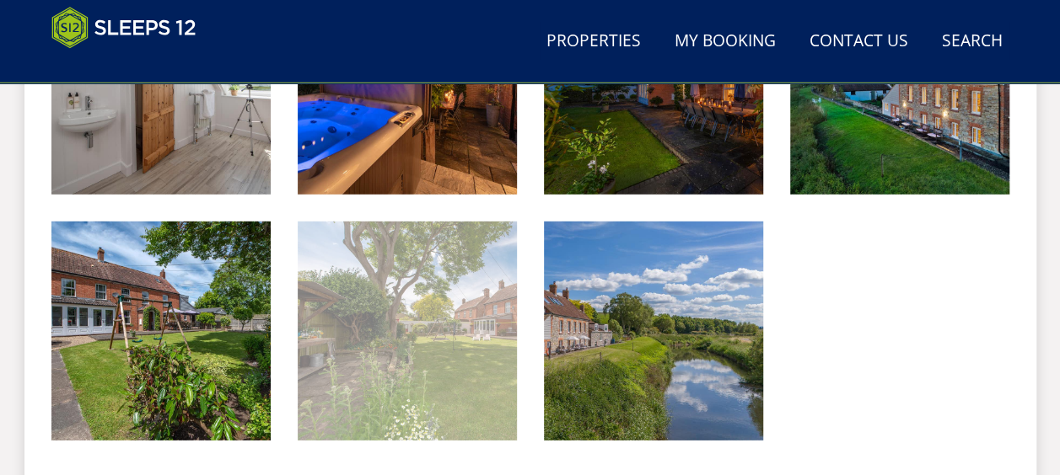
click at [449, 325] on img at bounding box center [407, 331] width 219 height 219
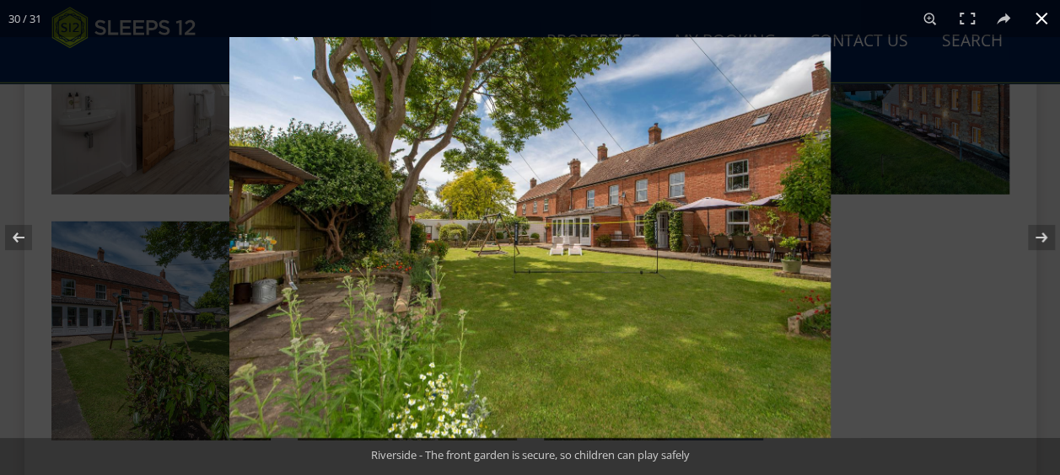
click at [1040, 20] on button at bounding box center [1041, 18] width 37 height 37
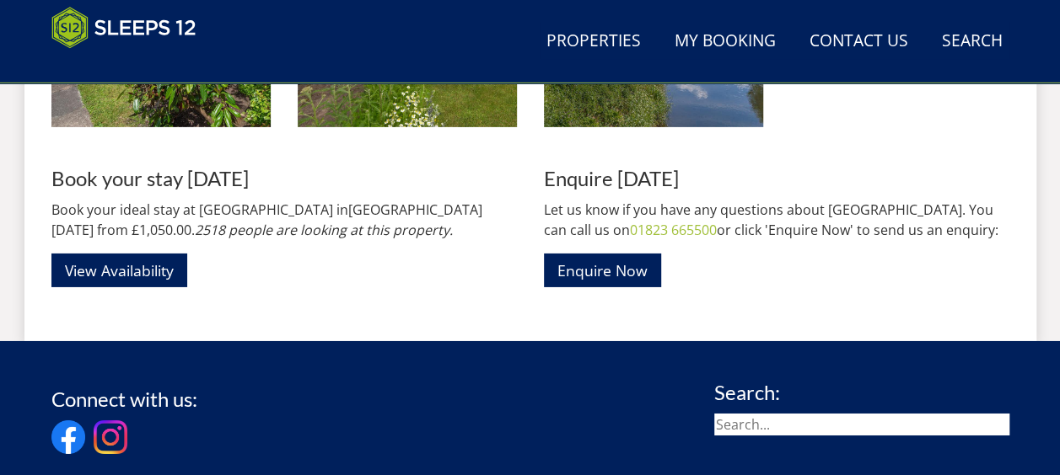
scroll to position [2698, 0]
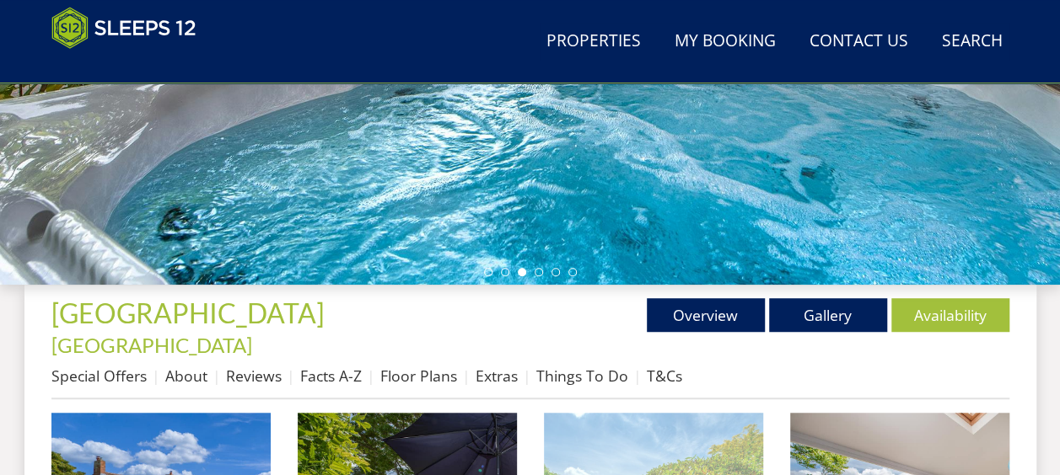
scroll to position [422, 0]
